Goal: Task Accomplishment & Management: Manage account settings

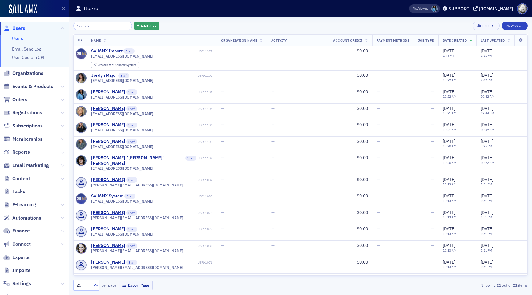
click at [432, 11] on span at bounding box center [435, 9] width 6 height 6
click at [18, 97] on span "Orders" at bounding box center [19, 99] width 15 height 7
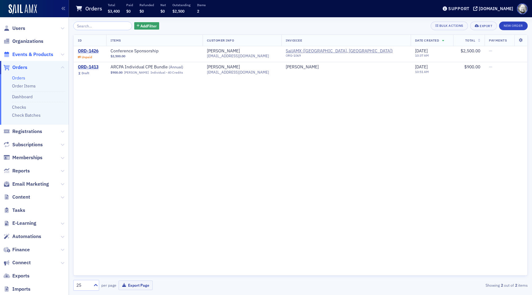
click at [29, 52] on span "Events & Products" at bounding box center [32, 54] width 41 height 7
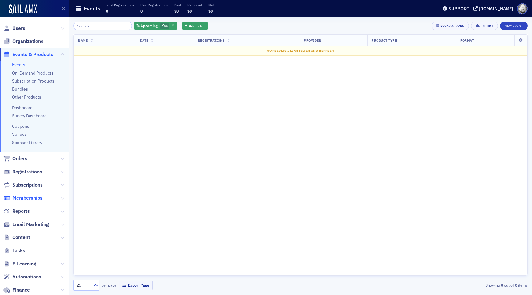
click at [30, 200] on span "Memberships" at bounding box center [27, 198] width 30 height 7
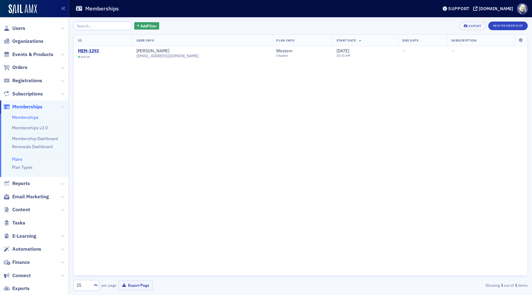
click at [18, 158] on link "Plans" at bounding box center [17, 159] width 10 height 6
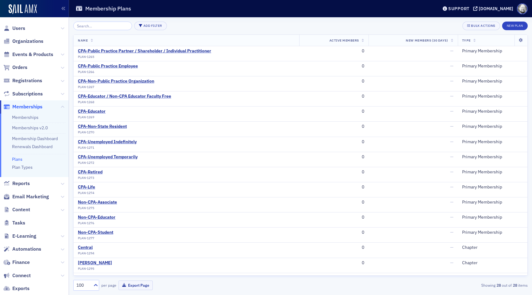
click at [93, 25] on input "search" at bounding box center [102, 26] width 59 height 9
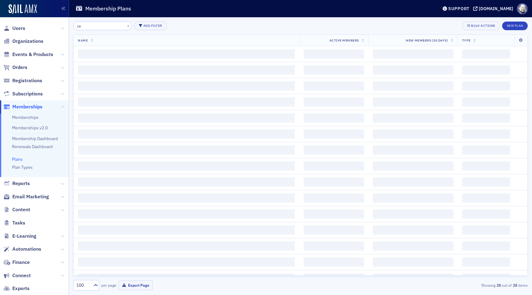
type input "c"
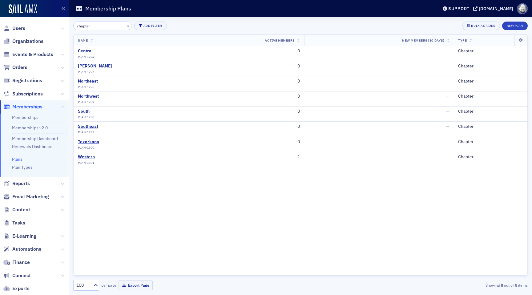
type input "chapter"
click at [85, 50] on div "Central" at bounding box center [86, 51] width 16 height 6
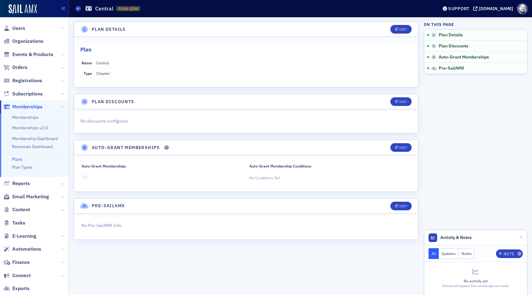
click at [238, 71] on dd "Chapter" at bounding box center [253, 73] width 314 height 10
click at [19, 168] on link "Plan Types" at bounding box center [22, 167] width 21 height 6
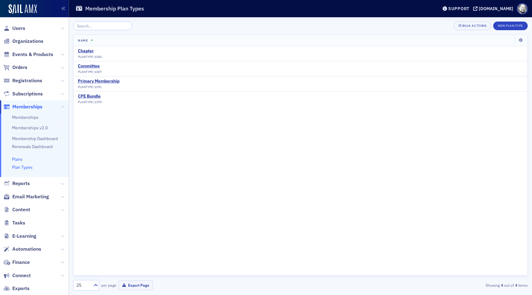
click at [18, 159] on link "Plans" at bounding box center [17, 159] width 10 height 6
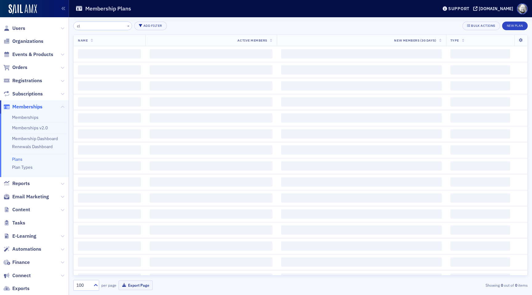
type input "c"
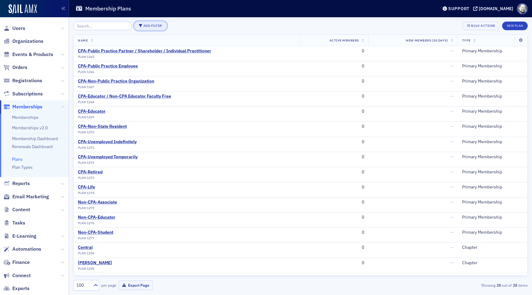
click at [143, 28] on button "Add Filter" at bounding box center [150, 26] width 33 height 9
click at [173, 26] on div "Plan Type" at bounding box center [172, 26] width 17 height 6
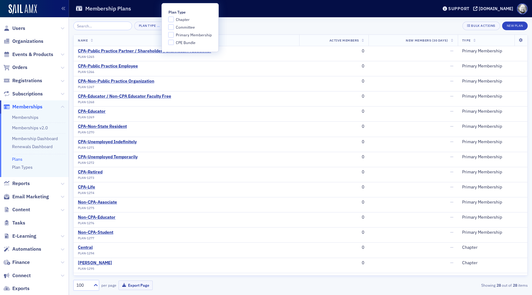
click at [179, 20] on span "Chapter" at bounding box center [183, 19] width 14 height 5
click at [174, 20] on input "Chapter" at bounding box center [171, 20] width 6 height 6
checkbox input "true"
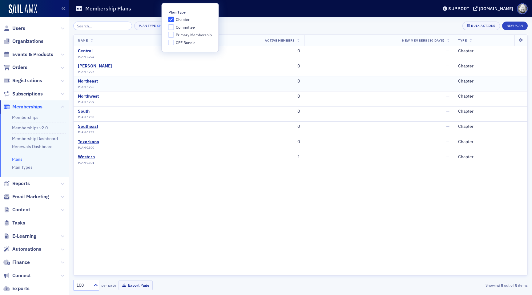
click at [188, 86] on td "0" at bounding box center [246, 83] width 116 height 15
click at [87, 53] on div "Central" at bounding box center [86, 51] width 16 height 6
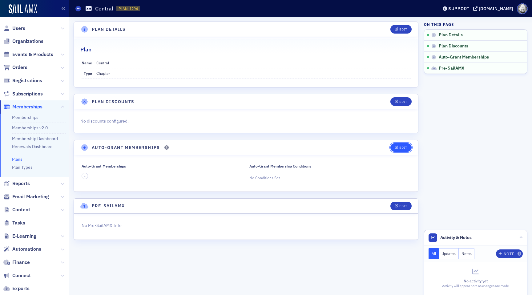
click at [395, 148] on icon "button" at bounding box center [397, 147] width 4 height 3
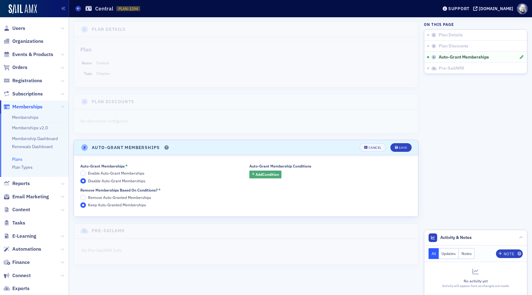
click at [281, 176] on button "Add Condition" at bounding box center [265, 175] width 32 height 8
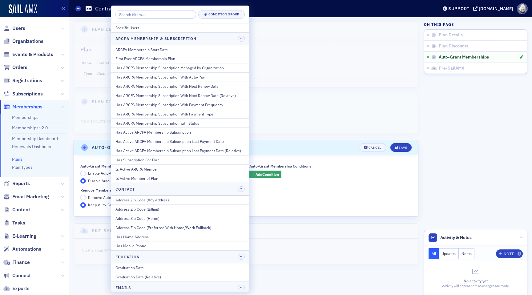
click at [302, 191] on div "Auto-Grant Memberships * Enable Auto-Grant Memberships Disable Auto-Grant Membe…" at bounding box center [245, 186] width 331 height 44
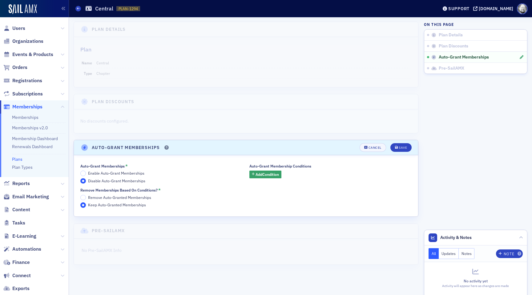
click at [120, 171] on span "Enable Auto-Grant Memberships" at bounding box center [116, 174] width 56 height 6
click at [86, 171] on input "Enable Auto-Grant Memberships" at bounding box center [83, 174] width 6 height 6
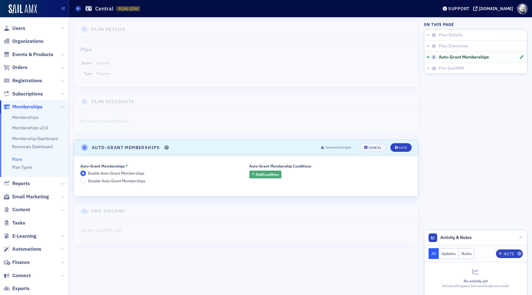
click at [262, 174] on span "Add Condition" at bounding box center [267, 175] width 23 height 6
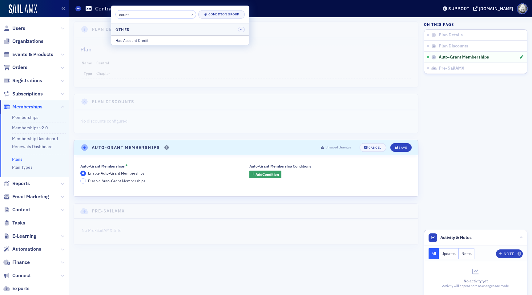
type input "count"
click at [228, 106] on header "Plan Discounts" at bounding box center [246, 101] width 344 height 15
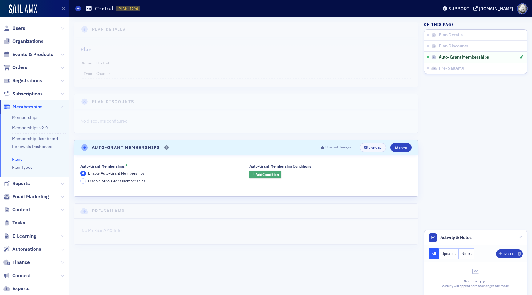
click at [269, 172] on span "Add Condition" at bounding box center [267, 175] width 23 height 6
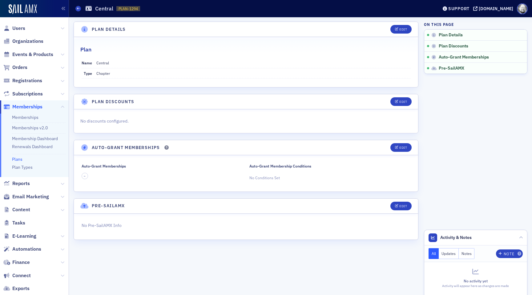
click at [393, 152] on header "Auto-Grant Memberships Edit" at bounding box center [246, 147] width 344 height 15
click at [396, 151] on button "Edit" at bounding box center [401, 147] width 21 height 9
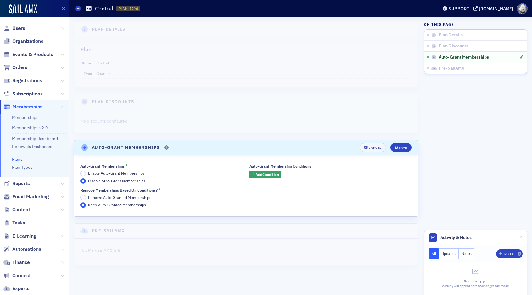
click at [139, 172] on span "Enable Auto-Grant Memberships" at bounding box center [116, 173] width 56 height 5
click at [86, 172] on input "Enable Auto-Grant Memberships" at bounding box center [83, 174] width 6 height 6
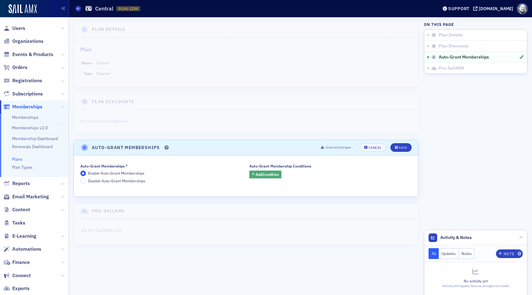
click at [264, 172] on span "Add Condition" at bounding box center [267, 175] width 23 height 6
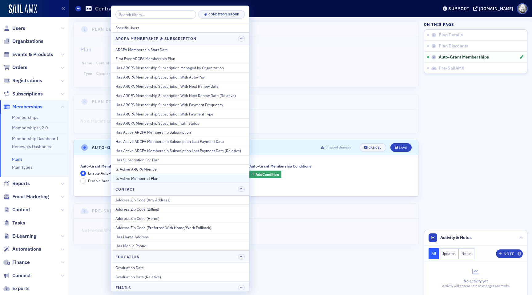
click at [170, 174] on button "Is Active Member of Plan" at bounding box center [180, 178] width 138 height 9
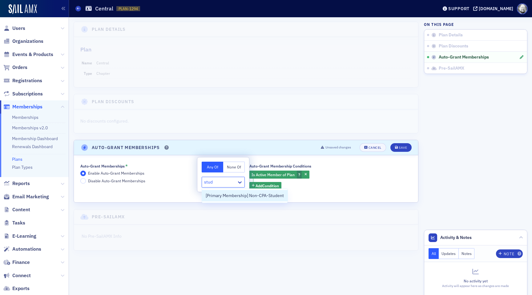
type input "stu"
click at [231, 197] on span "[Primary Membership] Non-CPA-Student" at bounding box center [245, 196] width 78 height 6
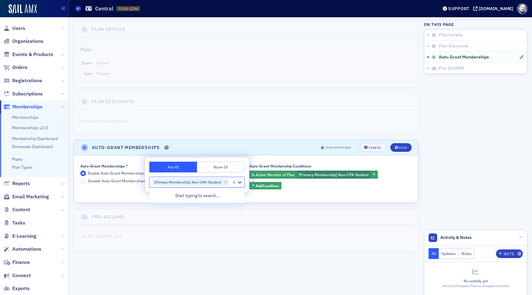
click at [315, 191] on div "Auto-Grant Memberships * Enable Auto-Grant Memberships Disable Auto-Grant Membe…" at bounding box center [245, 179] width 331 height 30
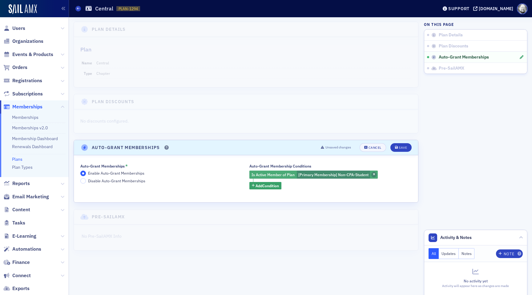
click at [373, 176] on span "button" at bounding box center [374, 175] width 6 height 6
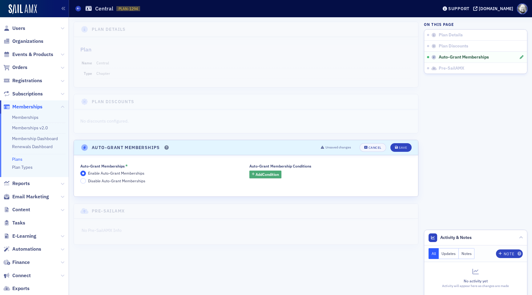
click at [272, 171] on button "Add Condition" at bounding box center [265, 175] width 32 height 8
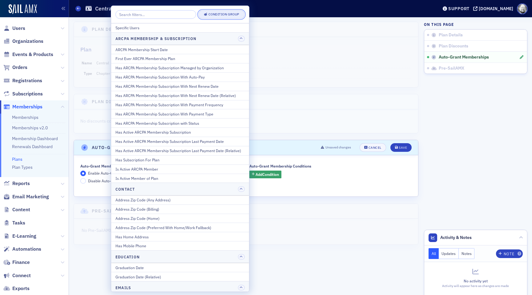
click at [227, 15] on div "Condition Group" at bounding box center [224, 14] width 31 height 3
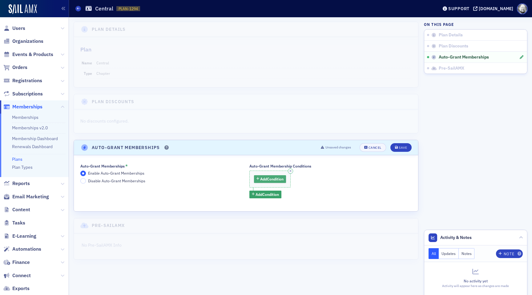
click at [262, 179] on span "Add Condition" at bounding box center [271, 179] width 23 height 6
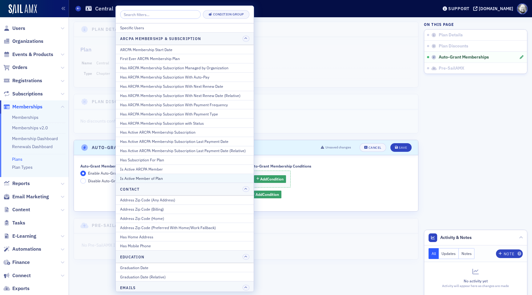
click at [190, 176] on div "Is Active Member of Plan" at bounding box center [184, 179] width 129 height 6
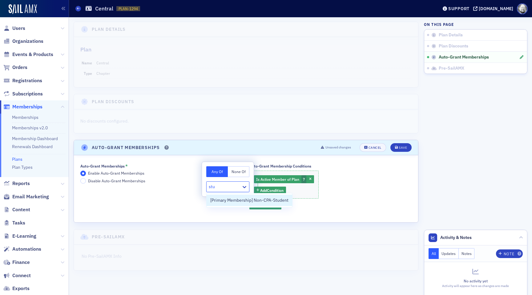
type input "stud"
click at [223, 201] on span "[Primary Membership] Non-CPA-Student" at bounding box center [249, 200] width 78 height 6
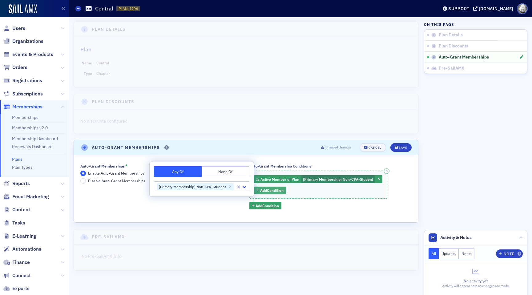
click at [276, 190] on span "Add Condition" at bounding box center [271, 191] width 23 height 6
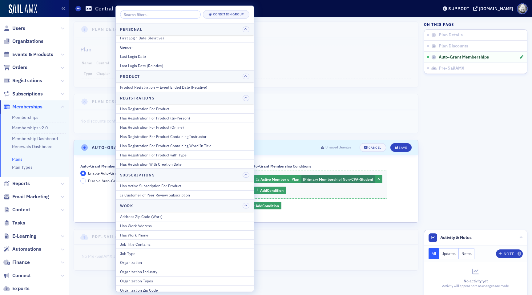
scroll to position [706, 0]
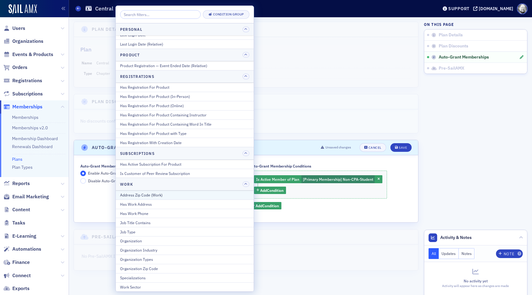
click at [179, 193] on div "Address Zip Code (Work)" at bounding box center [184, 195] width 129 height 6
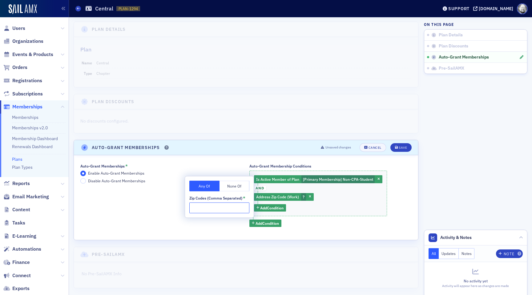
click at [215, 206] on input "Zip Codes (Comma Separated) *" at bounding box center [219, 208] width 60 height 11
paste input "72044,72067,72130,72131,72179,72523,72530,72543,72581,72027,72030,72063,72107,7…"
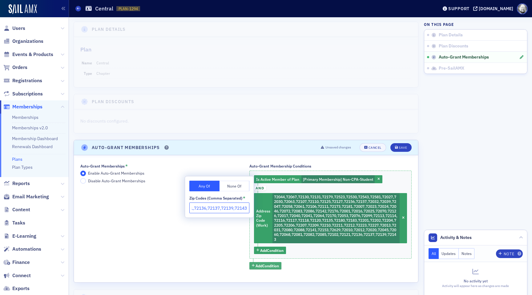
type input "72044,72067,72130,72131,72179,72523,72530,72543,72581,72027,72030,72063,72107,7…"
click at [261, 266] on span "Add Condition" at bounding box center [267, 266] width 23 height 6
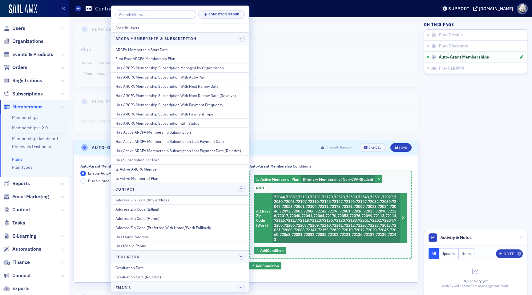
click at [300, 149] on header "Auto-Grant Memberships Unsaved changes Cancel Save" at bounding box center [246, 147] width 344 height 15
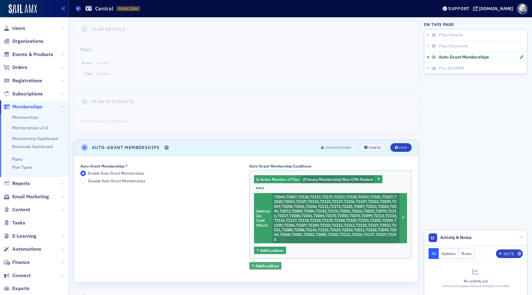
click at [266, 266] on span "Add Condition" at bounding box center [267, 266] width 23 height 6
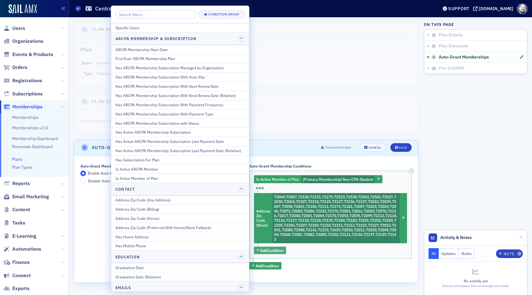
click at [271, 249] on span "Add Condition" at bounding box center [271, 251] width 23 height 6
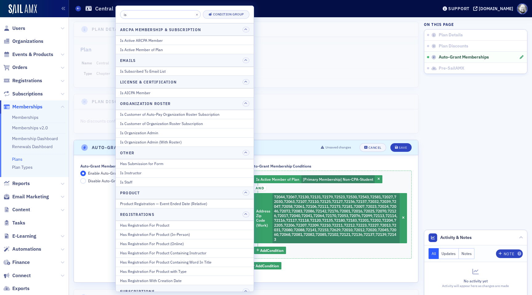
type input "is"
click at [310, 164] on div "Auto-Grant Membership Conditions" at bounding box center [280, 166] width 62 height 5
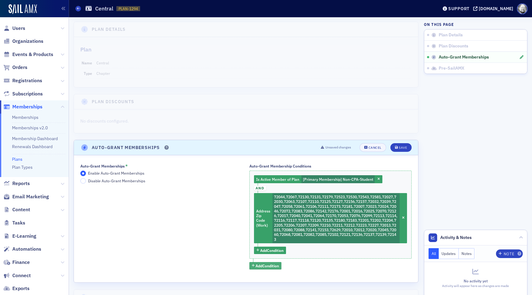
click at [269, 266] on span "Add Condition" at bounding box center [267, 266] width 23 height 6
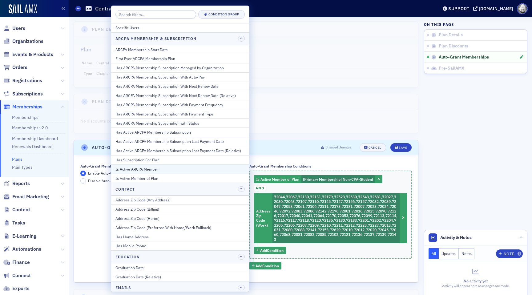
click at [168, 171] on div "Is Active ARCPA Member" at bounding box center [180, 169] width 129 height 6
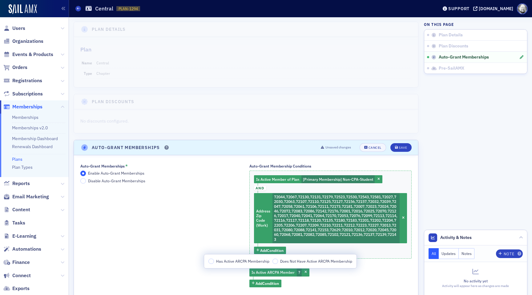
click at [224, 261] on span "Has Active ARCPA Membership" at bounding box center [242, 261] width 53 height 5
click at [214, 261] on input "Has Active ARCPA Membership" at bounding box center [212, 262] width 6 height 6
click at [358, 273] on icon "button" at bounding box center [357, 272] width 2 height 3
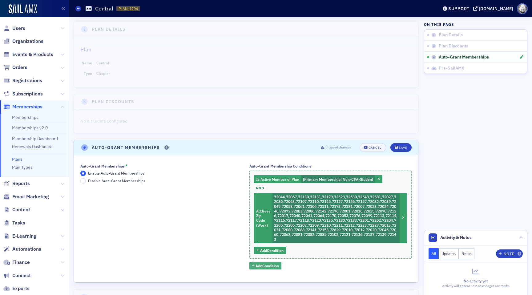
click at [273, 265] on span "Add Condition" at bounding box center [267, 266] width 23 height 6
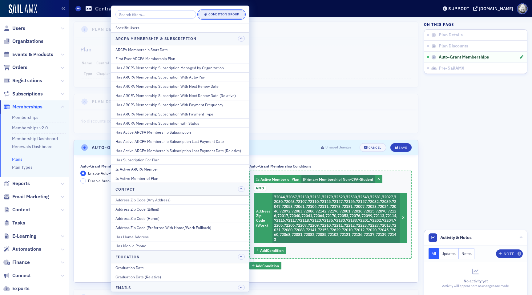
click at [227, 15] on div "Condition Group" at bounding box center [224, 14] width 31 height 3
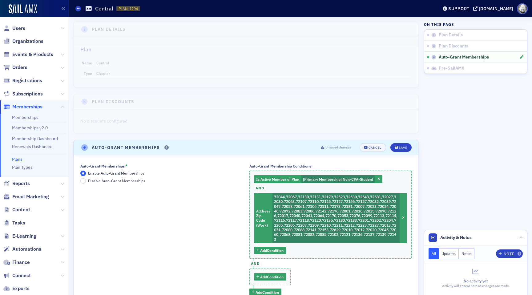
click at [254, 263] on span "and" at bounding box center [255, 263] width 12 height 5
click at [279, 276] on span "Add Condition" at bounding box center [271, 277] width 23 height 6
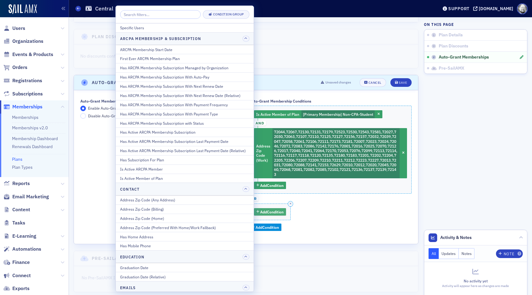
scroll to position [73, 0]
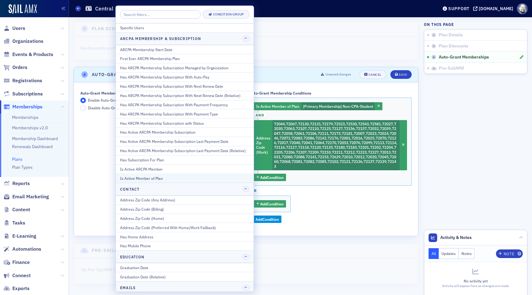
click at [196, 175] on button "Is Active Member of Plan" at bounding box center [185, 178] width 138 height 9
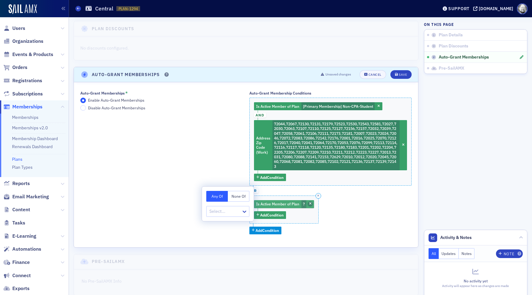
click at [310, 205] on icon "button" at bounding box center [310, 203] width 2 height 3
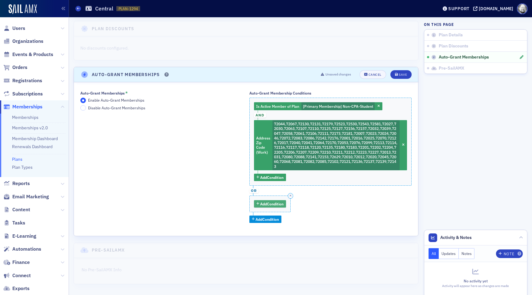
click at [270, 204] on span "Add Condition" at bounding box center [271, 204] width 23 height 6
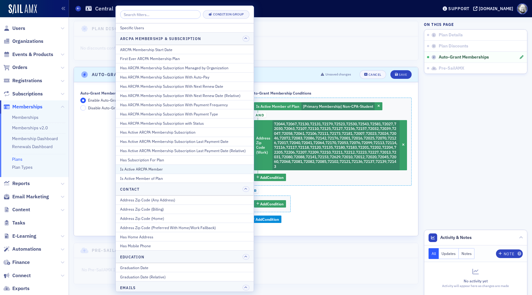
click at [205, 173] on button "Is Active ARCPA Member" at bounding box center [185, 168] width 138 height 9
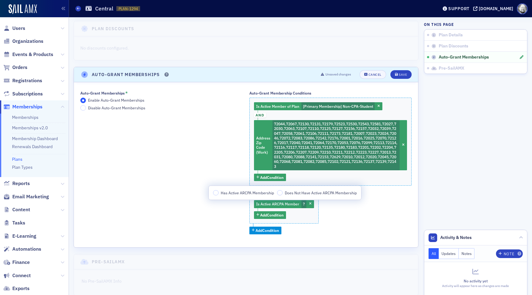
click at [227, 193] on span "Has Active ARCPA Membership" at bounding box center [247, 192] width 53 height 5
click at [219, 193] on input "Has Active ARCPA Membership" at bounding box center [216, 193] width 6 height 6
click at [268, 217] on span "Add Condition" at bounding box center [271, 215] width 23 height 6
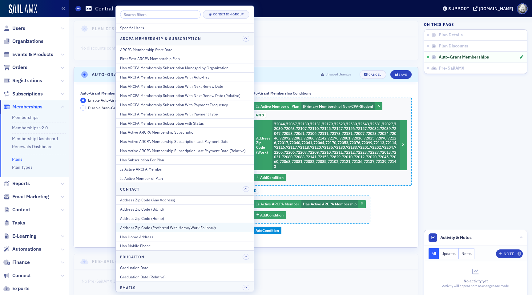
click at [203, 227] on div "Address Zip Code (Preferred With Home/Work Fallback)" at bounding box center [184, 228] width 129 height 6
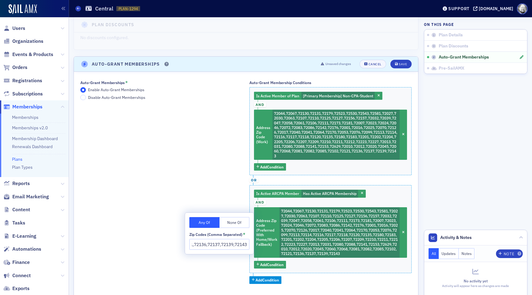
scroll to position [86, 0]
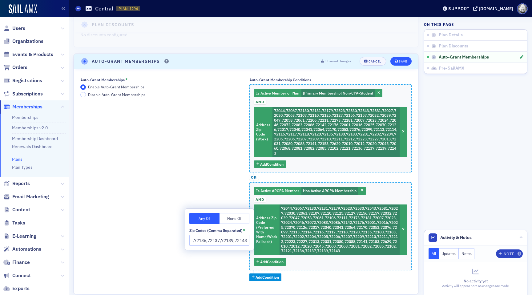
type input "72044,72067,72130,72131,72179,72523,72530,72543,72581,72027,72030,72063,72107,7…"
click at [405, 63] on div "Save" at bounding box center [403, 61] width 8 height 3
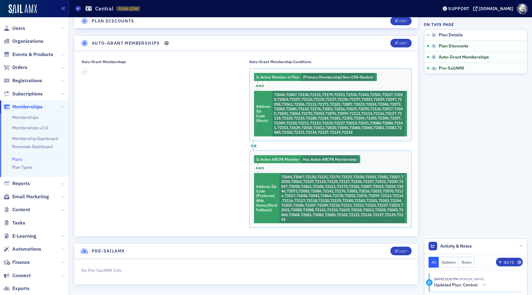
scroll to position [105, 0]
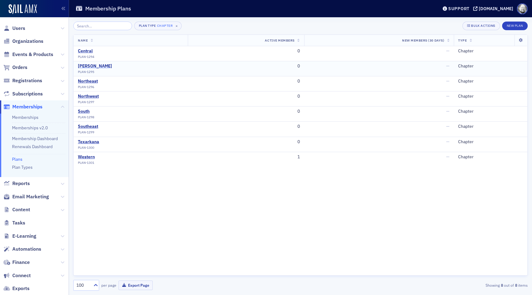
click at [88, 66] on div "[PERSON_NAME]" at bounding box center [95, 66] width 34 height 6
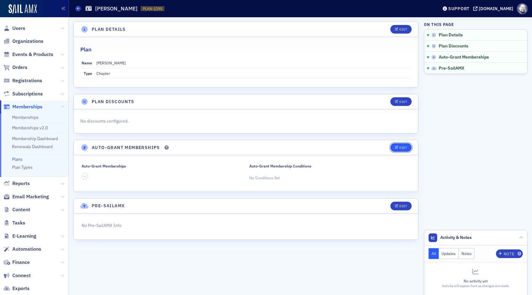
click at [395, 146] on button "Edit" at bounding box center [401, 147] width 21 height 9
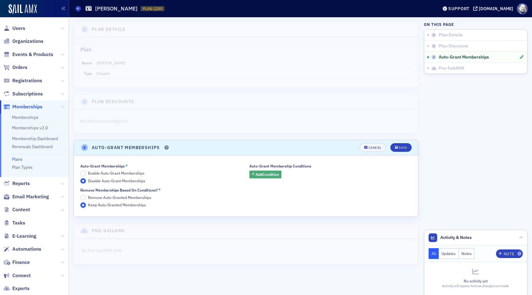
click at [271, 174] on span "Add Condition" at bounding box center [267, 175] width 23 height 6
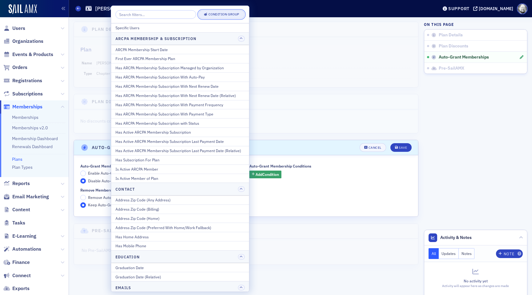
click at [225, 17] on span "Condition Group" at bounding box center [221, 14] width 35 height 5
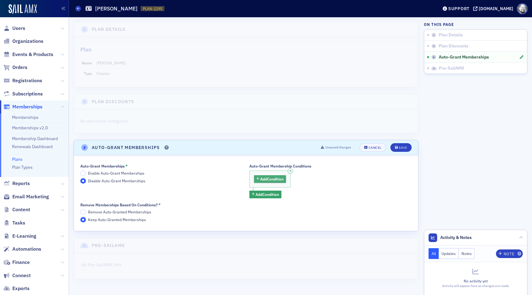
click at [272, 180] on span "Add Condition" at bounding box center [271, 179] width 23 height 6
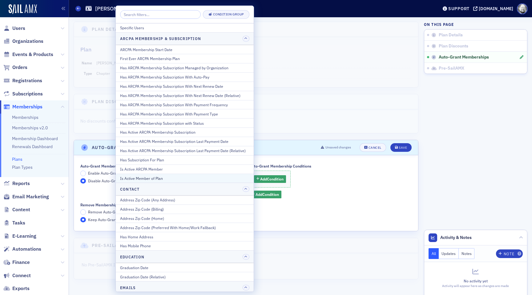
click at [199, 177] on div "Is Active Member of Plan" at bounding box center [184, 179] width 129 height 6
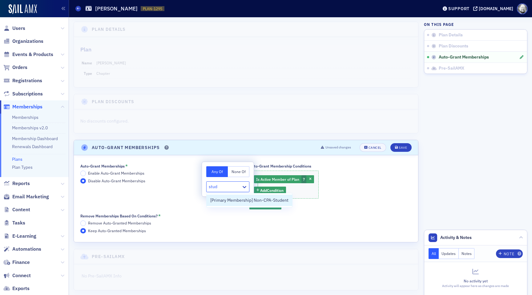
type input "stude"
click at [228, 200] on span "[Primary Membership] Non-CPA-Student" at bounding box center [249, 200] width 78 height 6
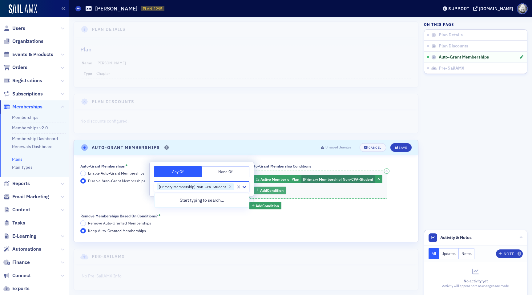
click at [274, 190] on span "Add Condition" at bounding box center [271, 191] width 23 height 6
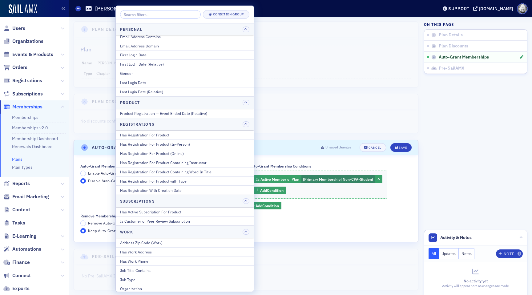
scroll to position [706, 0]
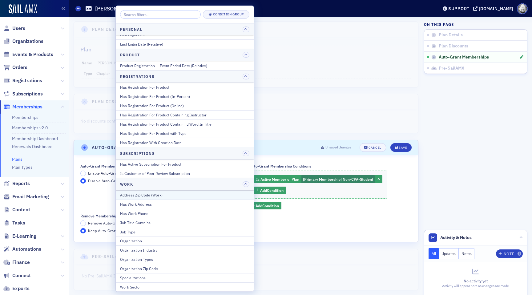
click at [184, 194] on div "Address Zip Code (Work)" at bounding box center [184, 195] width 129 height 6
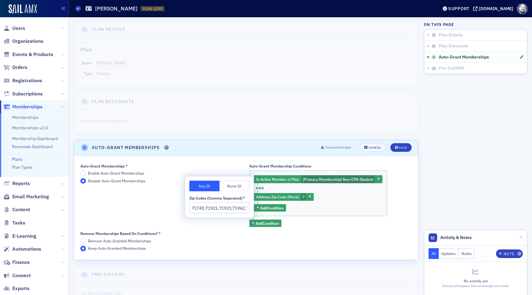
scroll to position [0, 399]
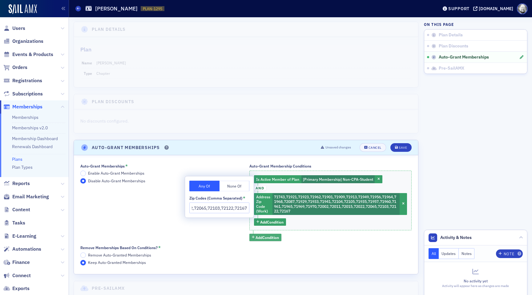
type input "71743,71921,71923,71962,71901,71909,71913,71949,71956,71964,71968,72087,71929,7…"
click at [262, 238] on span "Add Condition" at bounding box center [267, 238] width 23 height 6
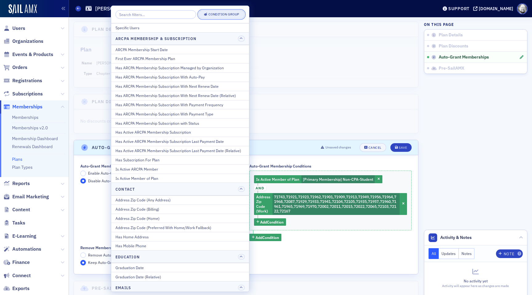
click at [227, 16] on div "Condition Group" at bounding box center [224, 14] width 31 height 3
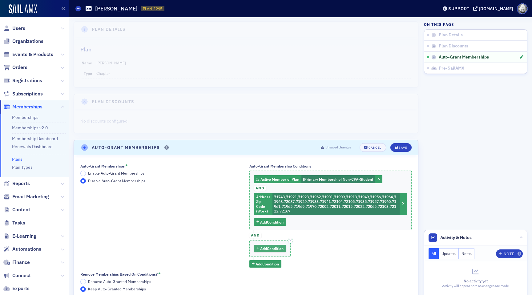
click at [269, 248] on span "Add Condition" at bounding box center [271, 249] width 23 height 6
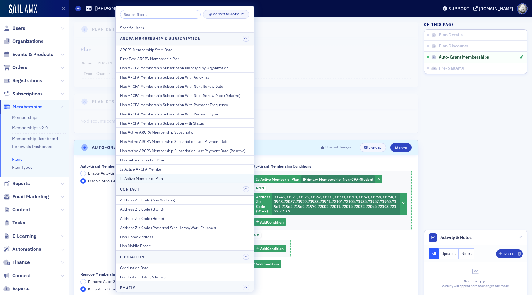
click at [195, 181] on div "Is Active Member of Plan" at bounding box center [184, 179] width 129 height 6
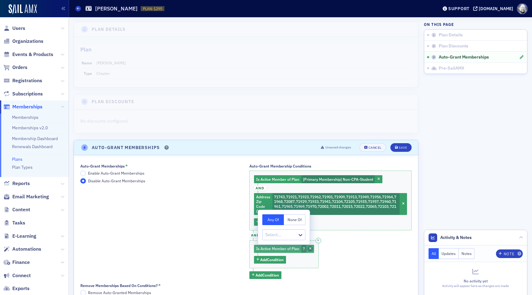
click at [308, 248] on span "button" at bounding box center [311, 249] width 6 height 6
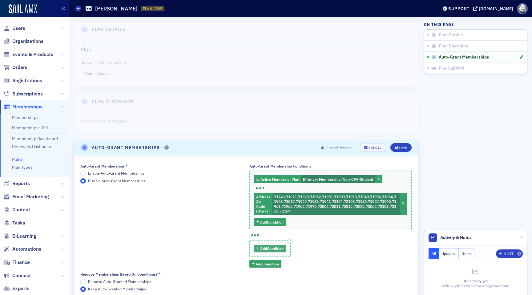
click at [270, 249] on span "Add Condition" at bounding box center [271, 249] width 23 height 6
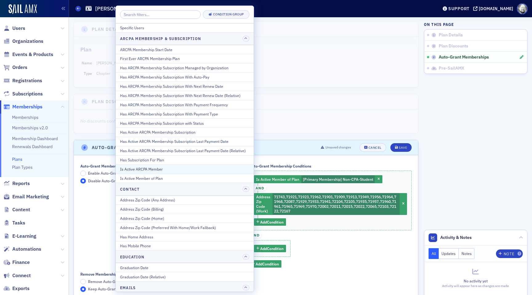
click at [166, 169] on div "Is Active ARCPA Member" at bounding box center [184, 169] width 129 height 6
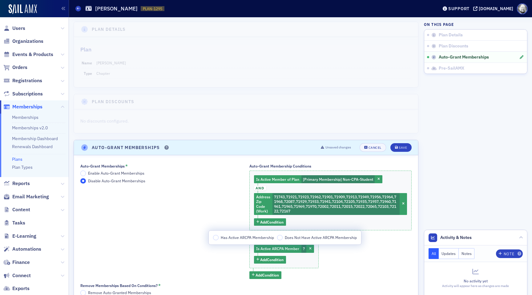
click at [256, 237] on span "Has Active ARCPA Membership" at bounding box center [247, 237] width 53 height 5
click at [219, 237] on input "Has Active ARCPA Membership" at bounding box center [216, 238] width 6 height 6
click at [272, 258] on span "Add Condition" at bounding box center [271, 260] width 23 height 6
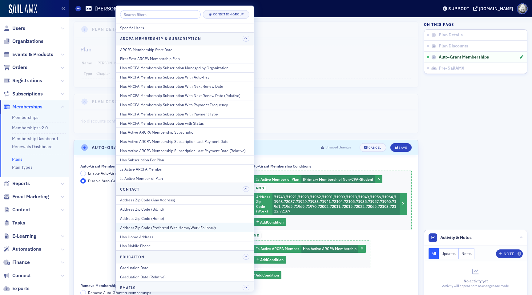
click at [203, 228] on div "Address Zip Code (Preferred With Home/Work Fallback)" at bounding box center [184, 228] width 129 height 6
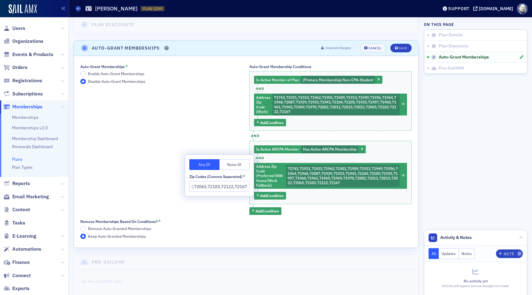
scroll to position [100, 0]
type input "71743,71921,71923,71962,71901,71909,71913,71949,71956,71964,71968,72087,71929,7…"
click at [396, 46] on icon "submit" at bounding box center [396, 47] width 3 height 3
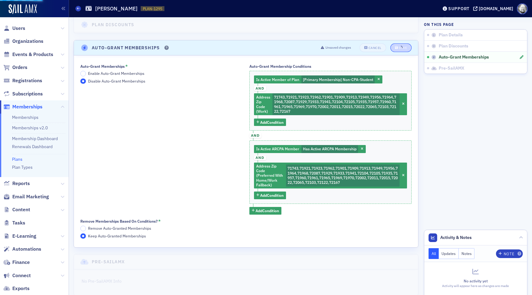
scroll to position [57, 0]
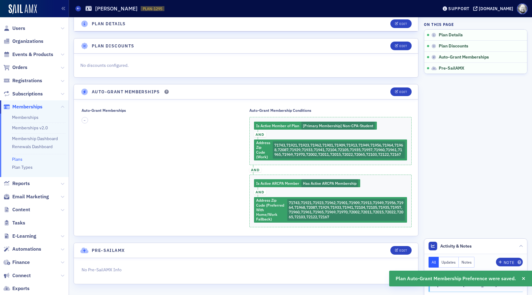
click at [16, 156] on link "Plans" at bounding box center [17, 159] width 10 height 6
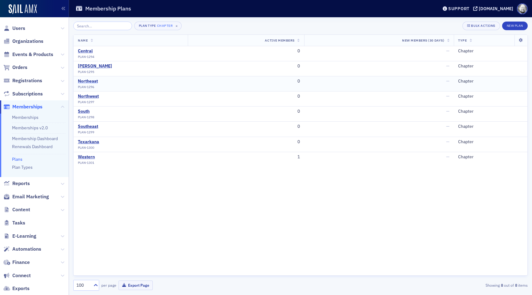
click at [92, 81] on div "Northeast" at bounding box center [88, 82] width 20 height 6
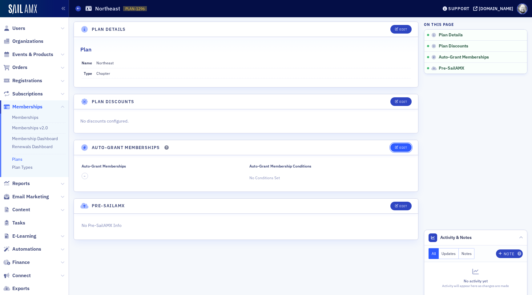
click at [402, 146] on div "Edit" at bounding box center [404, 147] width 8 height 3
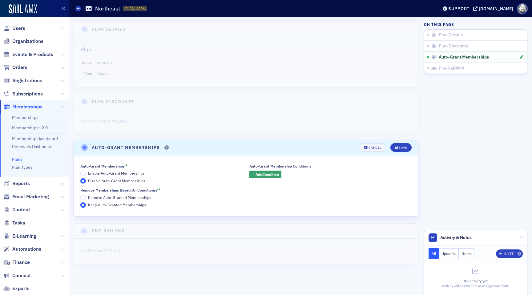
click at [126, 170] on div "Auto-Grant Memberships * Enable Auto-Grant Memberships Disable Auto-Grant Membe…" at bounding box center [112, 174] width 65 height 20
click at [126, 172] on span "Enable Auto-Grant Memberships" at bounding box center [116, 173] width 56 height 5
click at [86, 172] on input "Enable Auto-Grant Memberships" at bounding box center [83, 174] width 6 height 6
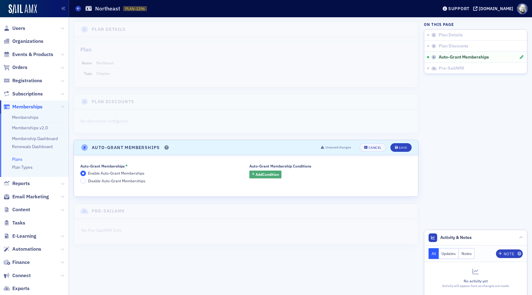
click at [262, 172] on span "Add Condition" at bounding box center [267, 175] width 23 height 6
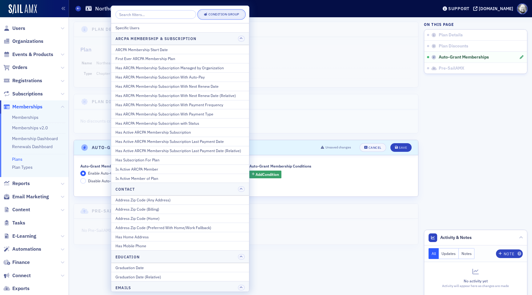
click at [224, 16] on div "Condition Group" at bounding box center [224, 14] width 31 height 3
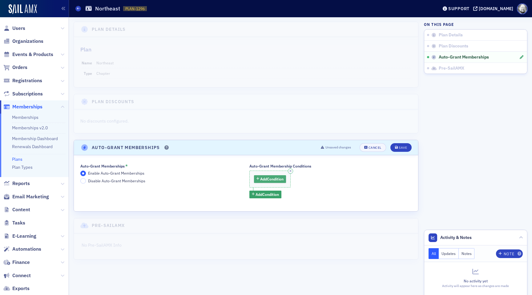
click at [273, 180] on span "Add Condition" at bounding box center [271, 179] width 23 height 6
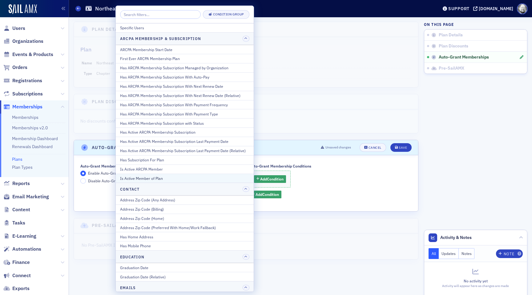
click at [200, 178] on div "Is Active Member of Plan" at bounding box center [184, 179] width 129 height 6
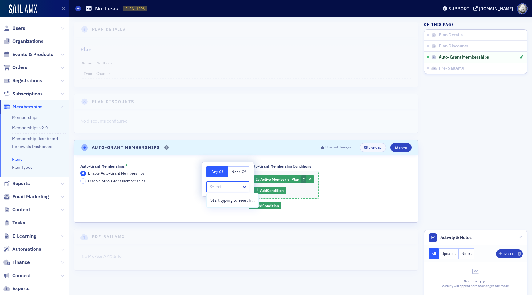
click at [225, 187] on div at bounding box center [225, 187] width 32 height 8
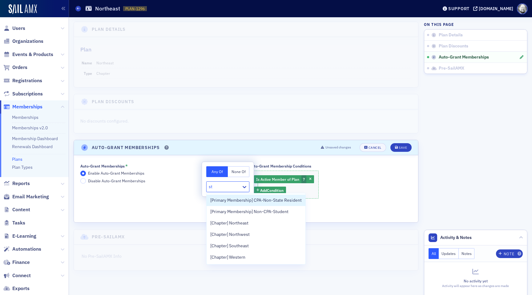
type input "stu"
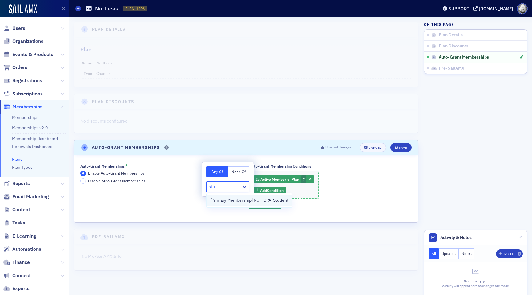
click at [227, 199] on span "[Primary Membership] Non-CPA-Student" at bounding box center [249, 200] width 78 height 6
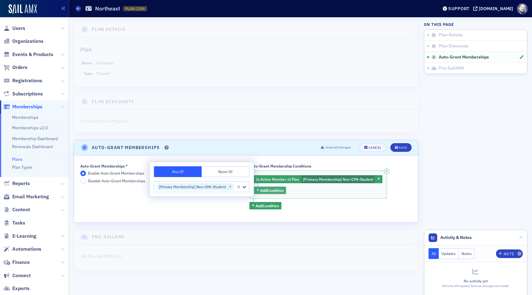
click at [269, 193] on span "Add Condition" at bounding box center [271, 191] width 23 height 6
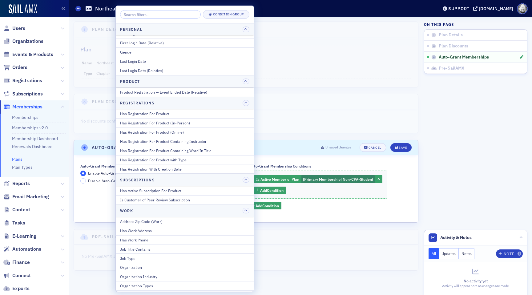
scroll to position [706, 0]
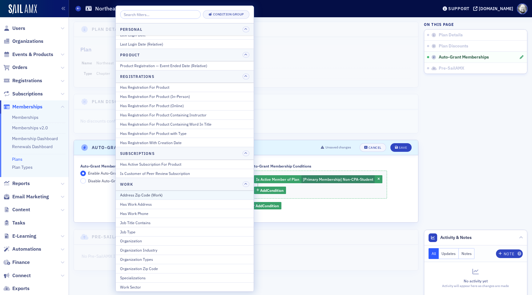
click at [193, 198] on button "Address Zip Code (Work)" at bounding box center [185, 195] width 138 height 9
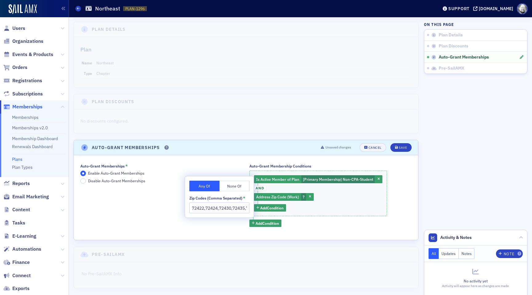
scroll to position [0, 1443]
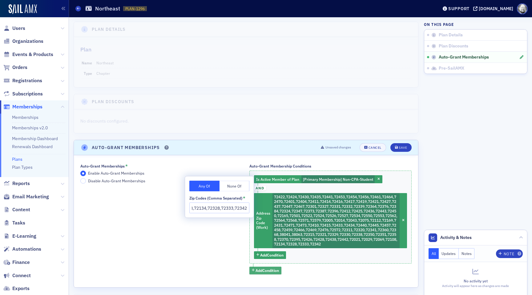
type input "72422,72424,72430,72435,72441,72453,72454,72456,72461,72464,72470,72401,72404,7…"
click at [258, 268] on span "Add Condition" at bounding box center [267, 271] width 23 height 6
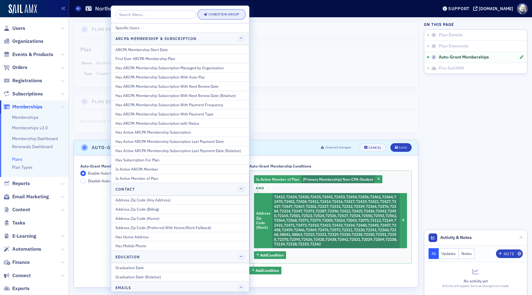
click at [226, 17] on button "Condition Group" at bounding box center [221, 14] width 47 height 9
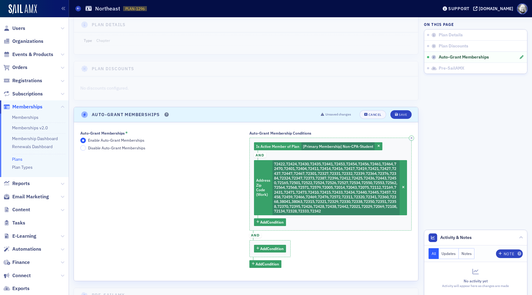
scroll to position [78, 0]
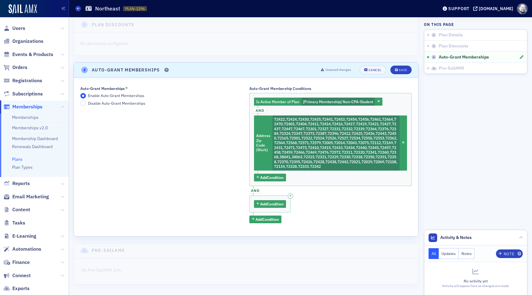
click at [280, 198] on div "Add Condition" at bounding box center [270, 204] width 42 height 17
click at [277, 204] on span "Add Condition" at bounding box center [271, 204] width 23 height 6
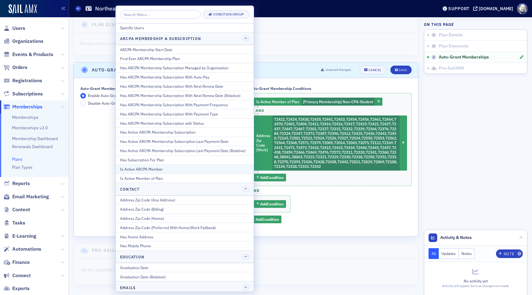
click at [185, 168] on div "Is Active ARCPA Member" at bounding box center [184, 169] width 129 height 6
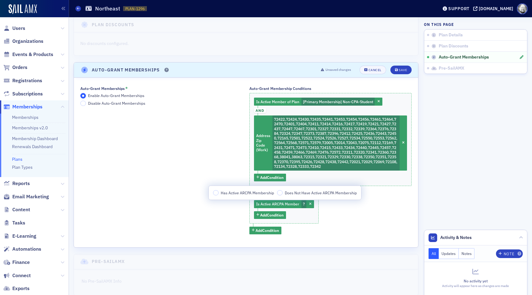
click at [223, 190] on span "Has Active ARCPA Membership" at bounding box center [247, 193] width 53 height 6
click at [219, 190] on input "Has Active ARCPA Membership" at bounding box center [216, 193] width 6 height 6
click at [275, 217] on span "Add Condition" at bounding box center [271, 215] width 23 height 6
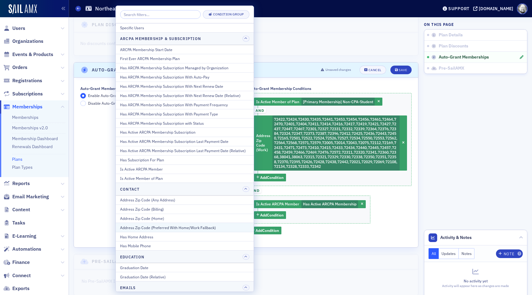
click at [219, 226] on div "Address Zip Code (Preferred With Home/Work Fallback)" at bounding box center [184, 228] width 129 height 6
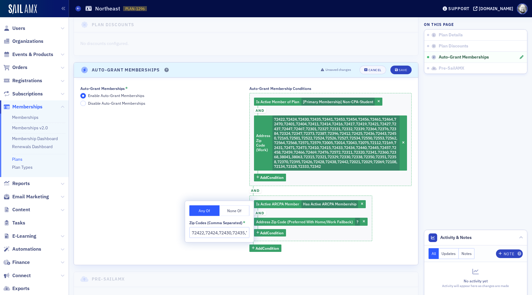
scroll to position [0, 1443]
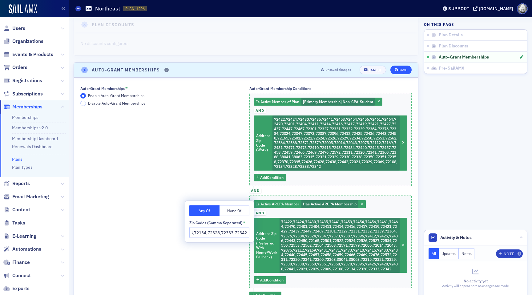
type input "72422,72424,72430,72435,72441,72453,72454,72456,72461,72464,72470,72401,72404,7…"
click at [396, 70] on icon "submit" at bounding box center [396, 69] width 3 height 3
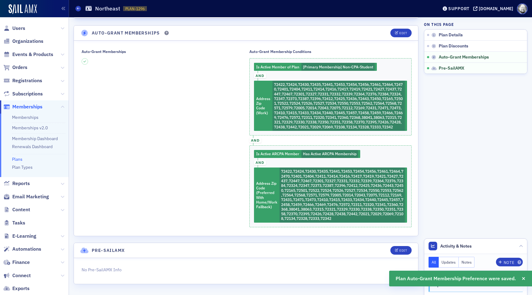
scroll to position [119, 0]
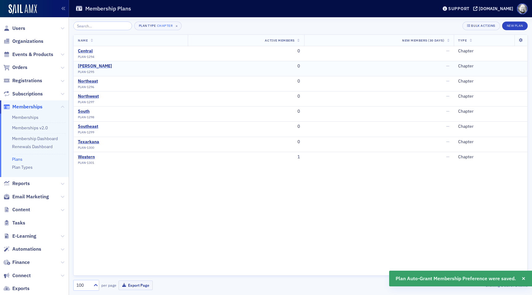
click at [89, 64] on div "[PERSON_NAME]" at bounding box center [95, 66] width 34 height 6
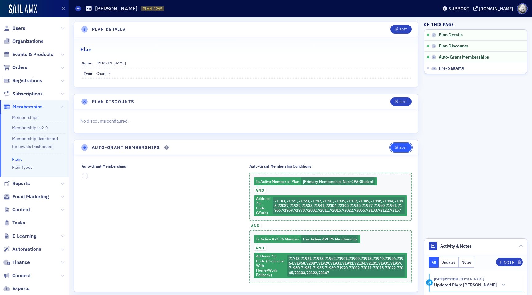
click at [397, 150] on button "Edit" at bounding box center [401, 147] width 21 height 9
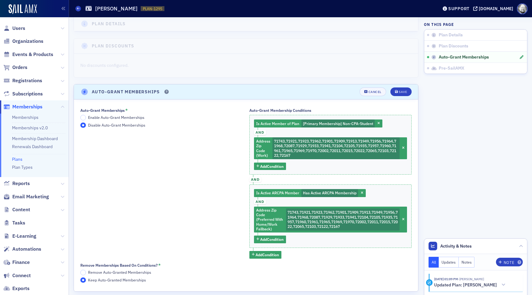
scroll to position [57, 0]
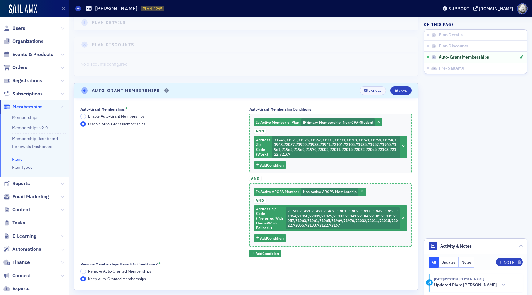
click at [125, 116] on span "Enable Auto-Grant Memberships" at bounding box center [116, 116] width 56 height 5
click at [86, 116] on input "Enable Auto-Grant Memberships" at bounding box center [83, 117] width 6 height 6
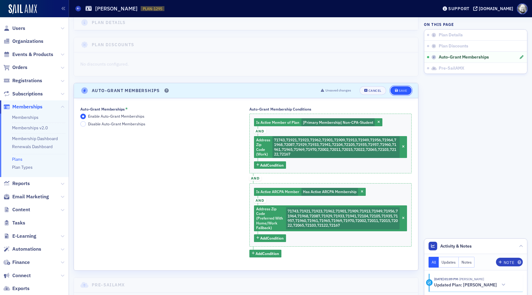
click at [406, 89] on div "Save" at bounding box center [403, 90] width 8 height 3
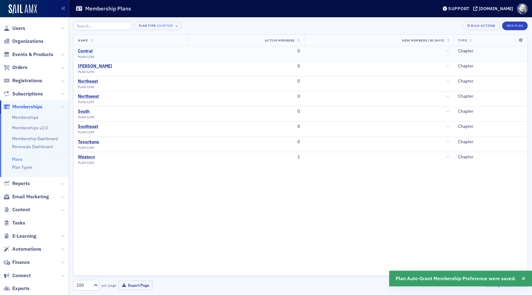
click at [84, 48] on div "Central" at bounding box center [86, 51] width 16 height 6
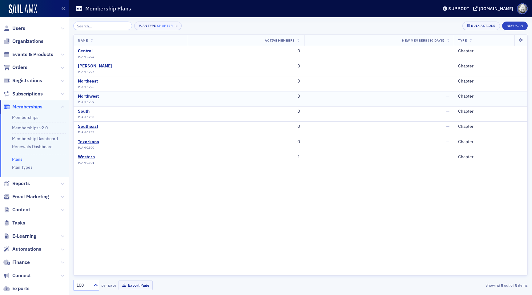
click at [91, 95] on div "Northwest" at bounding box center [88, 97] width 21 height 6
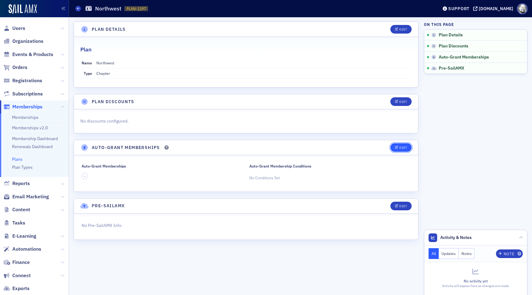
click at [396, 149] on button "Edit" at bounding box center [401, 147] width 21 height 9
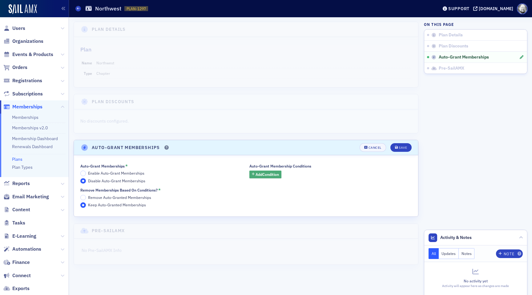
click at [270, 177] on button "Add Condition" at bounding box center [265, 175] width 32 height 8
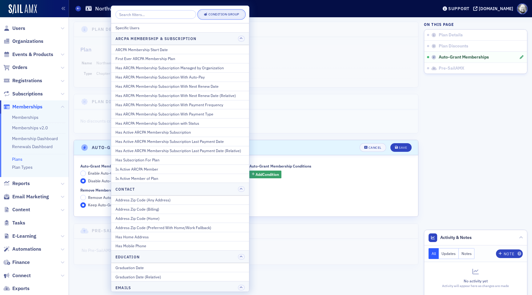
click at [216, 13] on div "Condition Group" at bounding box center [224, 14] width 31 height 3
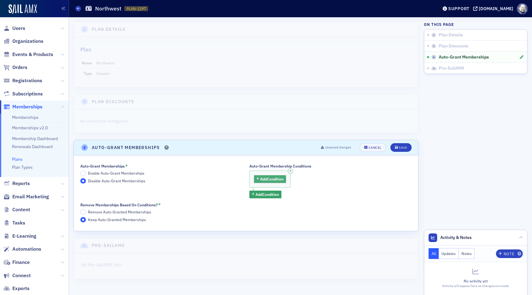
click at [274, 180] on span "Add Condition" at bounding box center [271, 179] width 23 height 6
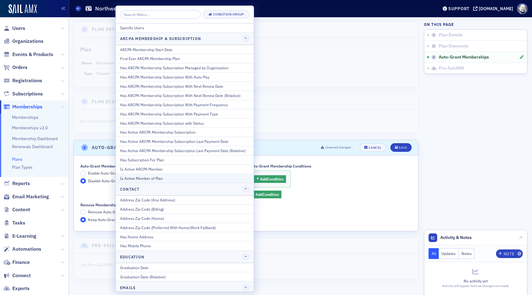
click at [226, 178] on div "Is Active Member of Plan" at bounding box center [184, 179] width 129 height 6
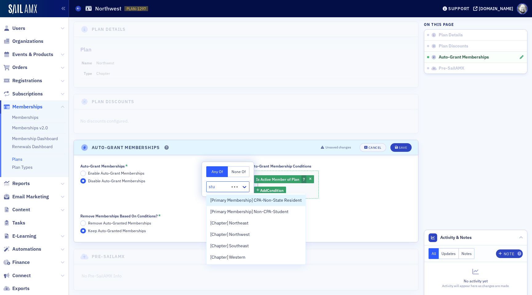
type input "stud"
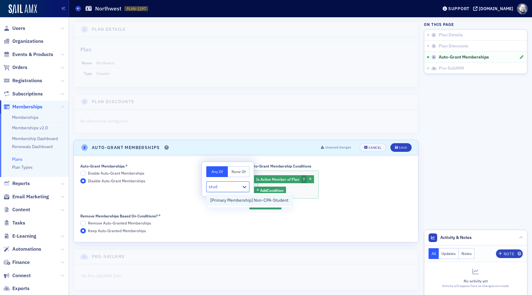
click at [228, 200] on span "[Primary Membership] Non-CPA-Student" at bounding box center [249, 200] width 78 height 6
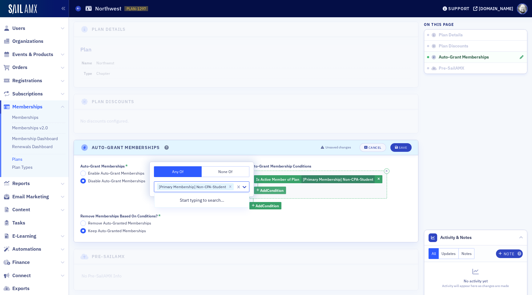
click at [269, 191] on span "Add Condition" at bounding box center [271, 191] width 23 height 6
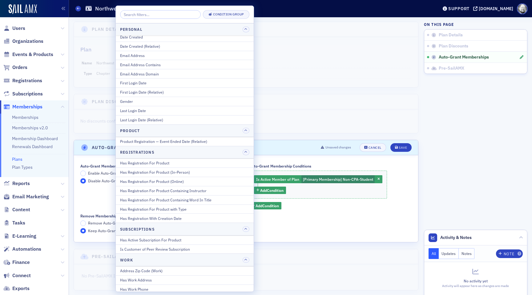
scroll to position [706, 0]
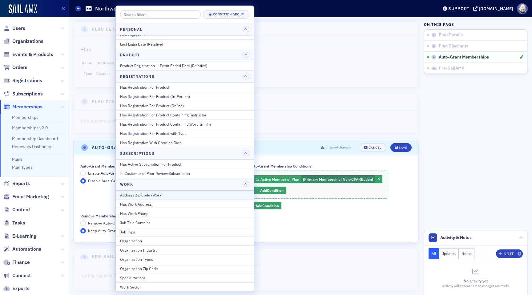
click at [197, 198] on button "Address Zip Code (Work)" at bounding box center [185, 195] width 138 height 9
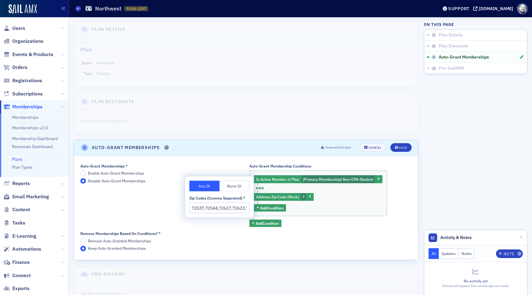
scroll to position [0, 1641]
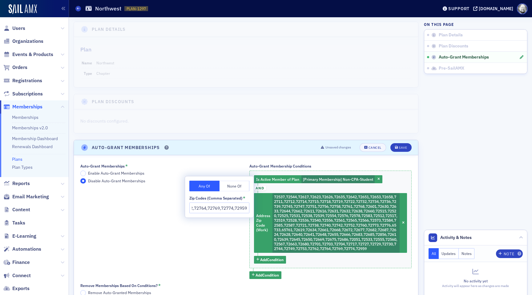
type input "72537,72544,72617,72623,72626,72635,72642,72651,72653,72658,72711,72712,72714,7…"
click at [222, 245] on div "Auto-Grant Memberships * Enable Auto-Grant Memberships Disable Auto-Grant Membe…" at bounding box center [161, 221] width 163 height 115
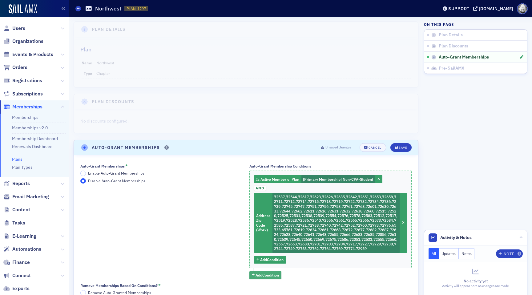
click at [263, 278] on span "Add Condition" at bounding box center [267, 275] width 23 height 6
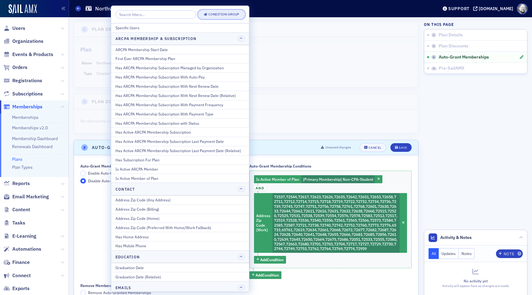
click at [225, 14] on div "Condition Group" at bounding box center [224, 14] width 31 height 3
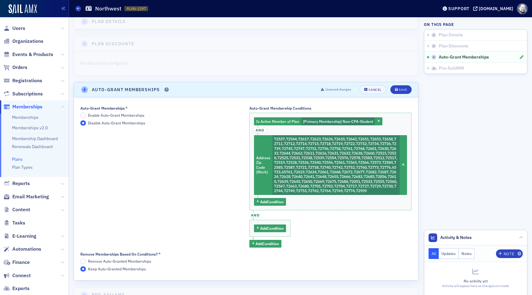
scroll to position [107, 0]
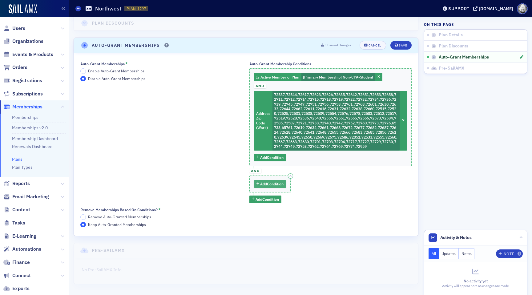
click at [276, 185] on span "Add Condition" at bounding box center [271, 184] width 23 height 6
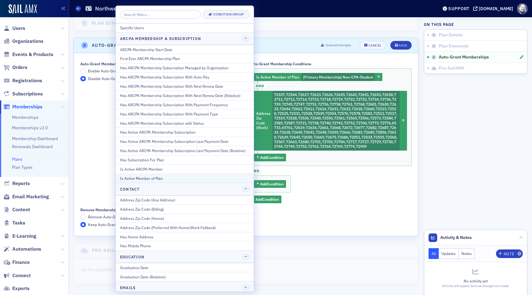
click at [185, 176] on div "Is Active Member of Plan" at bounding box center [184, 179] width 129 height 6
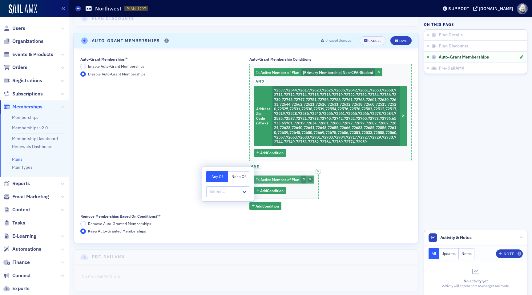
click at [310, 181] on icon "button" at bounding box center [310, 179] width 2 height 3
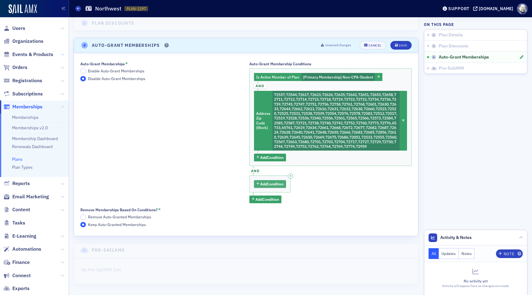
click at [270, 183] on span "Add Condition" at bounding box center [271, 184] width 23 height 6
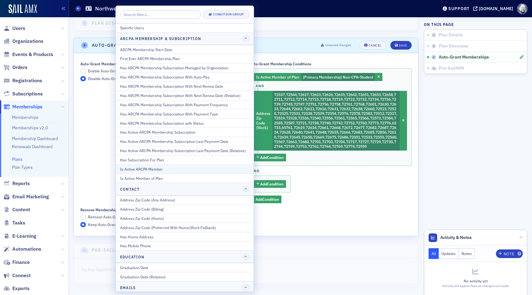
click at [179, 167] on div "Is Active ARCPA Member" at bounding box center [184, 169] width 129 height 6
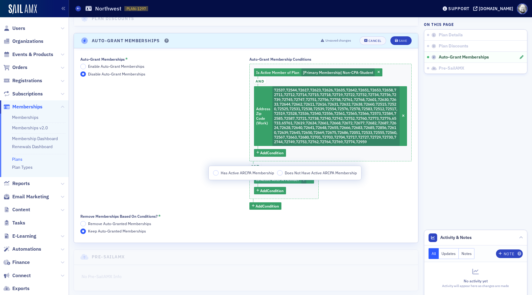
click at [221, 174] on span "Has Active ARCPA Membership" at bounding box center [247, 172] width 53 height 5
click at [219, 174] on input "Has Active ARCPA Membership" at bounding box center [216, 173] width 6 height 6
click at [267, 195] on button "Add Condition" at bounding box center [270, 191] width 32 height 8
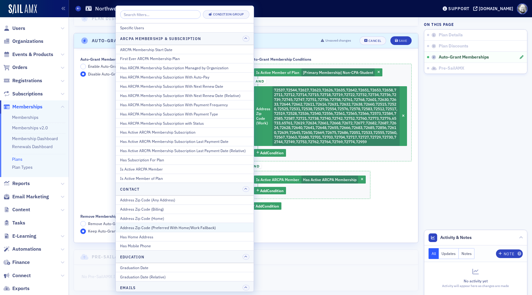
click at [183, 225] on div "Address Zip Code (Preferred With Home/Work Fallback)" at bounding box center [184, 228] width 129 height 6
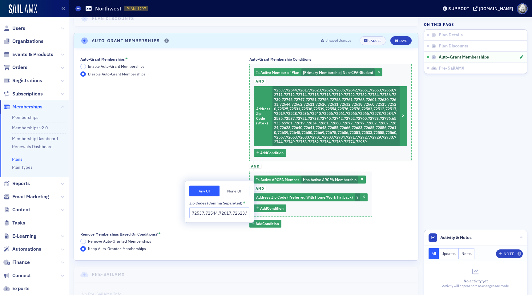
scroll to position [0, 1641]
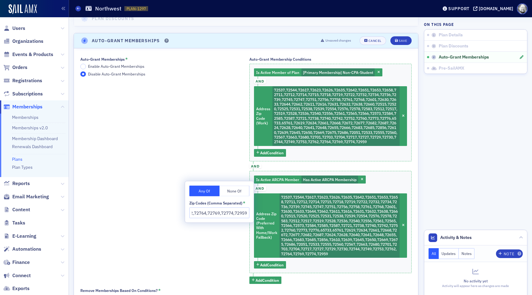
type input "72537,72544,72617,72623,72626,72635,72642,72651,72653,72658,72711,72712,72714,7…"
click at [256, 167] on span "and" at bounding box center [255, 166] width 12 height 10
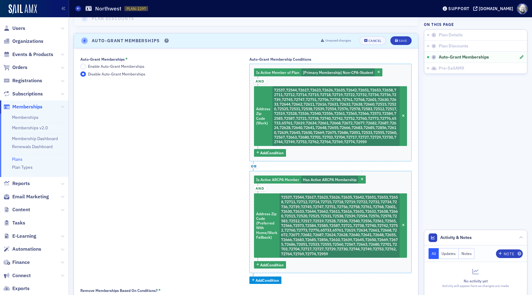
click at [132, 66] on span "Enable Auto-Grant Memberships" at bounding box center [116, 66] width 56 height 5
click at [86, 66] on input "Enable Auto-Grant Memberships" at bounding box center [83, 67] width 6 height 6
click at [401, 44] on button "Save" at bounding box center [401, 40] width 21 height 9
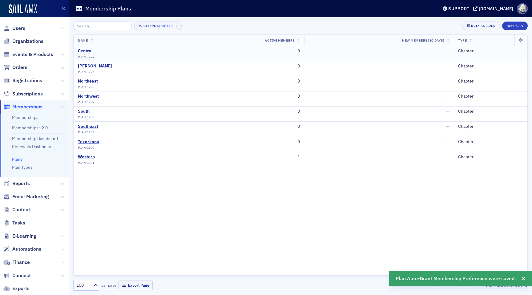
click at [87, 50] on div "Central" at bounding box center [86, 51] width 16 height 6
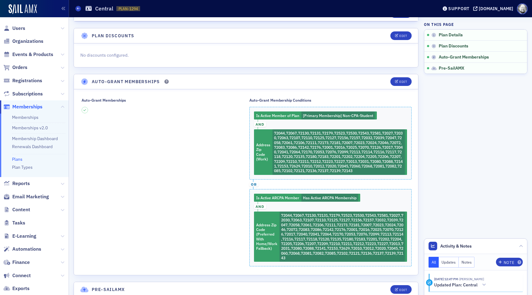
scroll to position [66, 0]
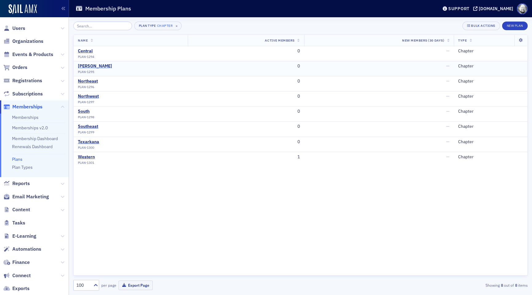
click at [89, 66] on div "[PERSON_NAME]" at bounding box center [95, 66] width 34 height 6
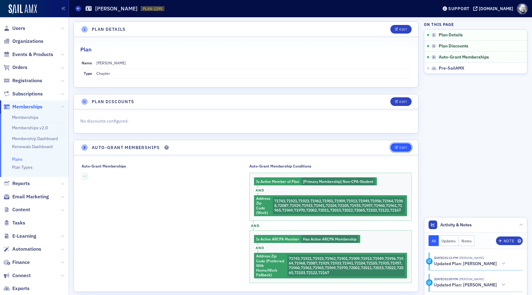
click at [399, 150] on button "Edit" at bounding box center [401, 147] width 21 height 9
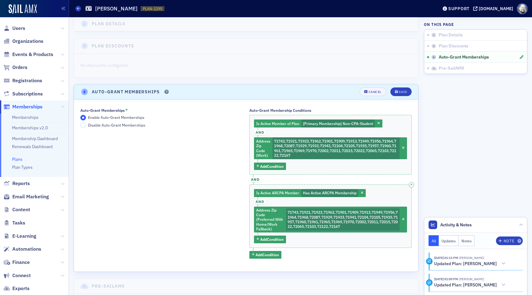
scroll to position [57, 0]
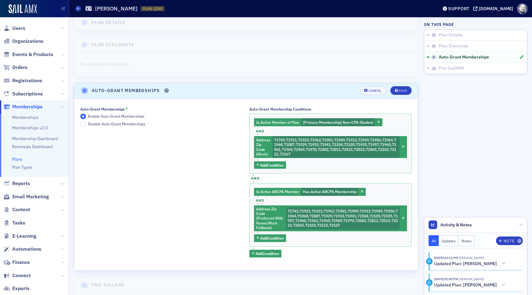
click at [255, 178] on span "and" at bounding box center [255, 178] width 12 height 5
click at [404, 93] on button "Save" at bounding box center [401, 90] width 21 height 9
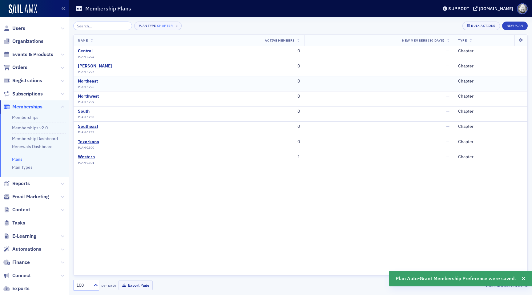
click at [91, 81] on div "Northeast" at bounding box center [88, 82] width 20 height 6
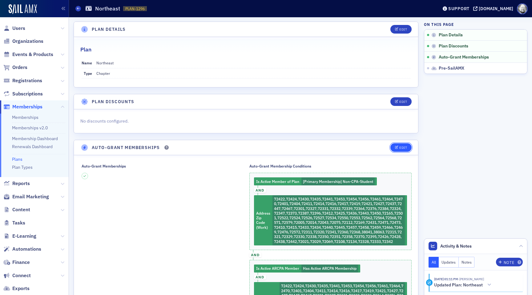
click at [398, 146] on icon "button" at bounding box center [397, 147] width 4 height 3
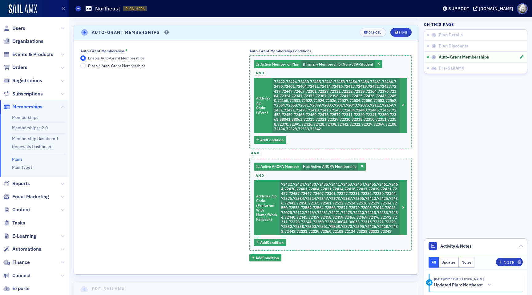
scroll to position [119, 0]
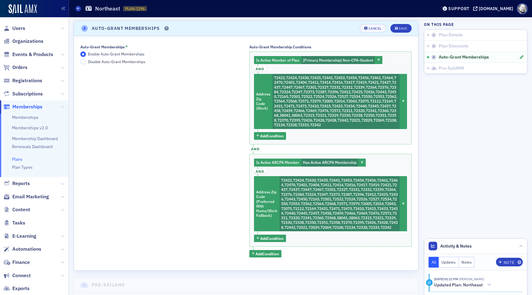
click at [254, 147] on span "and" at bounding box center [255, 149] width 12 height 5
click at [396, 29] on icon "submit" at bounding box center [396, 28] width 3 height 3
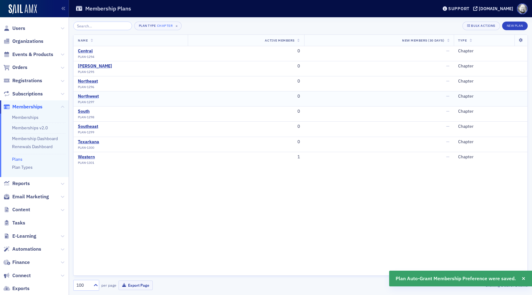
click at [91, 95] on div "Northwest" at bounding box center [88, 97] width 21 height 6
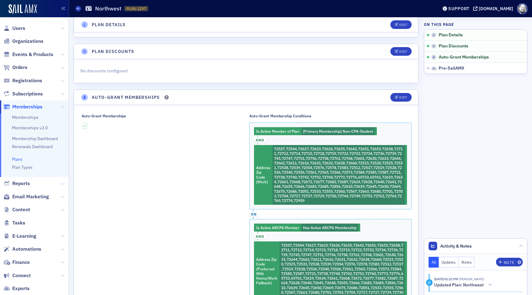
scroll to position [51, 0]
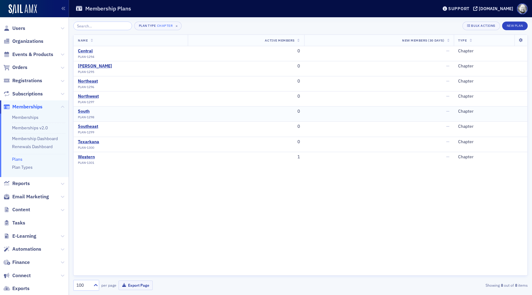
click at [84, 113] on div "South" at bounding box center [86, 112] width 16 height 6
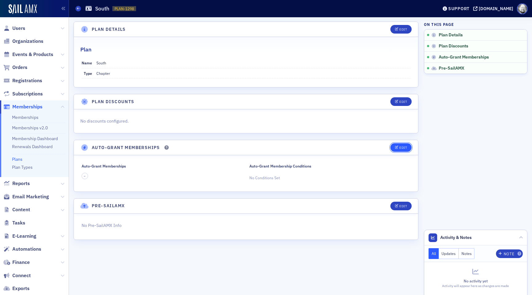
click at [398, 148] on icon "button" at bounding box center [397, 147] width 4 height 3
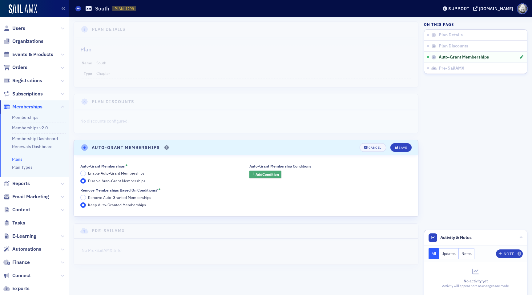
click at [263, 176] on span "Add Condition" at bounding box center [267, 175] width 23 height 6
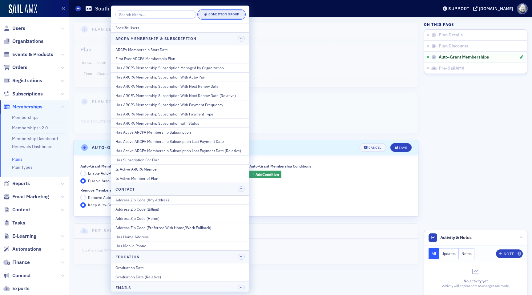
click at [229, 13] on div "Condition Group" at bounding box center [224, 14] width 31 height 3
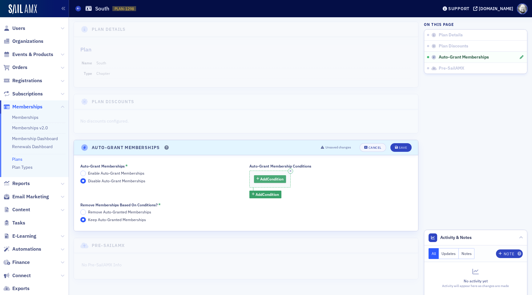
click at [265, 181] on span "Add Condition" at bounding box center [271, 179] width 23 height 6
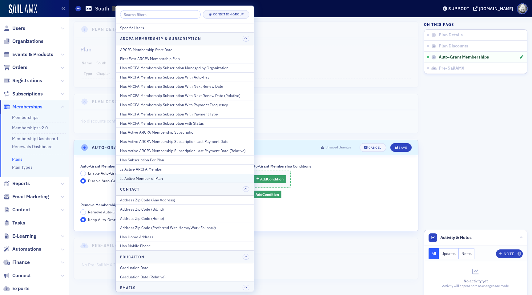
click at [209, 177] on div "Is Active Member of Plan" at bounding box center [184, 179] width 129 height 6
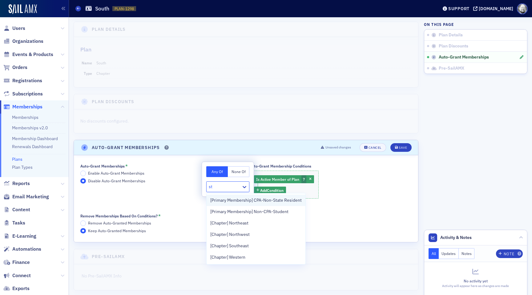
type input "stu"
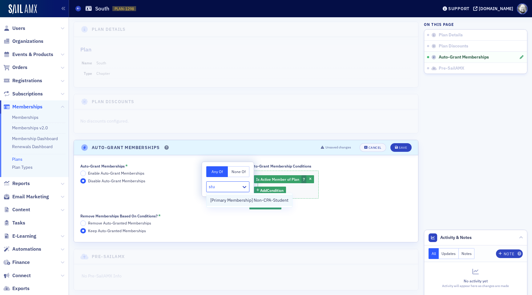
click at [225, 201] on span "[Primary Membership] Non-CPA-Student" at bounding box center [249, 200] width 78 height 6
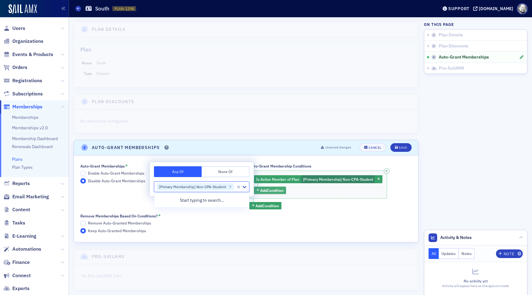
click at [270, 192] on span "Add Condition" at bounding box center [271, 191] width 23 height 6
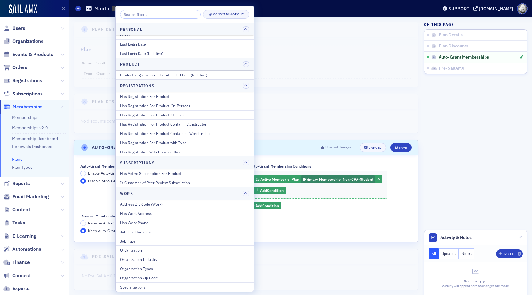
scroll to position [706, 0]
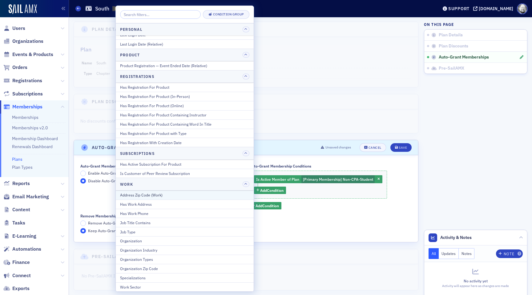
click at [191, 195] on div "Address Zip Code (Work)" at bounding box center [184, 195] width 129 height 6
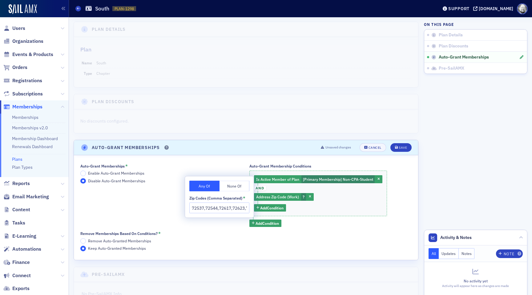
scroll to position [0, 1529]
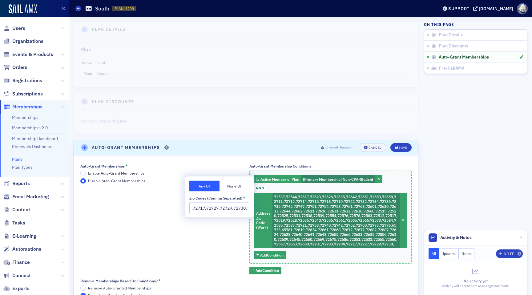
type input "72537,72544,72617,72623,72626,72635,72642,72651,72653,72658,72711,72712,72714,7…"
click at [207, 254] on div "Auto-Grant Memberships * Enable Auto-Grant Memberships Disable Auto-Grant Membe…" at bounding box center [161, 219] width 163 height 111
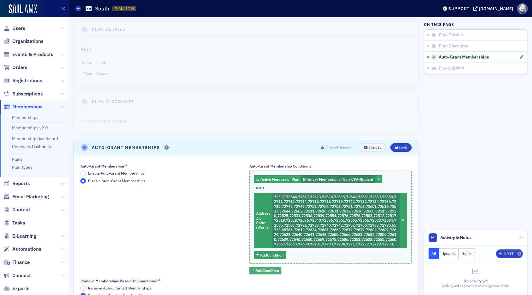
click at [255, 274] on button "Add Condition" at bounding box center [265, 271] width 32 height 8
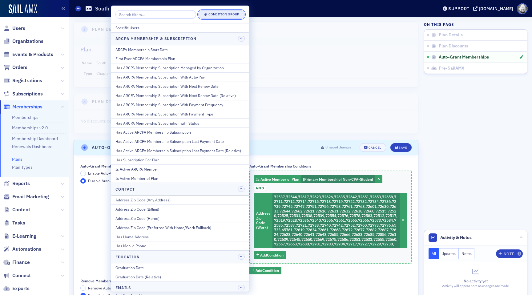
click at [222, 15] on div "Condition Group" at bounding box center [224, 14] width 31 height 3
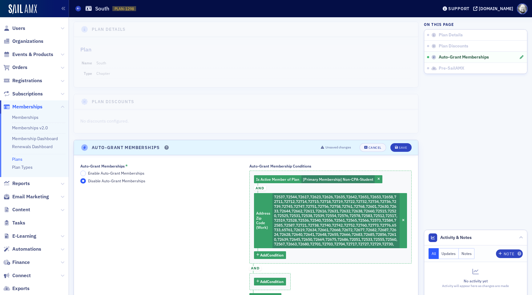
click at [256, 271] on span "and" at bounding box center [255, 268] width 12 height 5
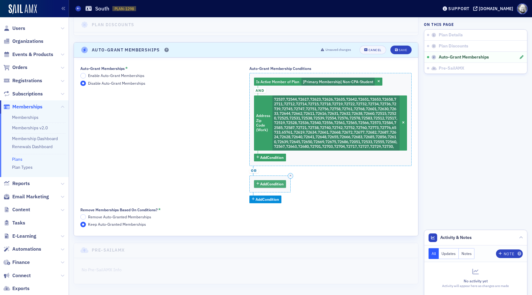
click at [276, 182] on span "Add Condition" at bounding box center [271, 184] width 23 height 6
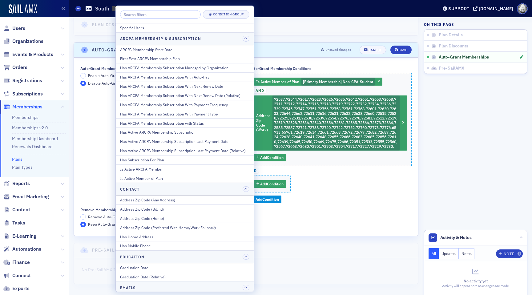
click at [95, 73] on span "Enable Auto-Grant Memberships" at bounding box center [116, 75] width 56 height 5
click at [86, 73] on input "Enable Auto-Grant Memberships" at bounding box center [83, 76] width 6 height 6
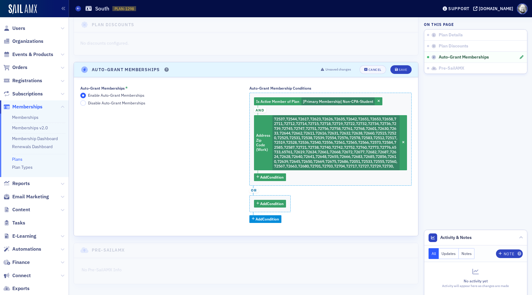
click at [95, 70] on header "Auto-Grant Memberships Unsaved changes Cancel Save" at bounding box center [246, 69] width 344 height 15
click at [267, 204] on span "Add Condition" at bounding box center [271, 204] width 23 height 6
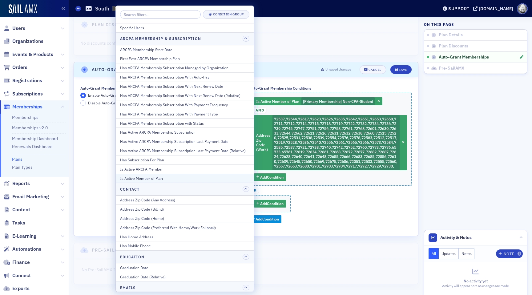
click at [210, 178] on div "Is Active Member of Plan" at bounding box center [184, 179] width 129 height 6
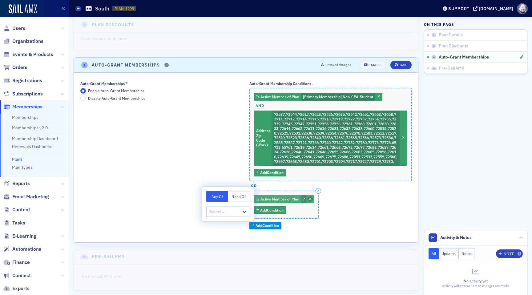
click at [309, 202] on span "button" at bounding box center [311, 200] width 6 height 6
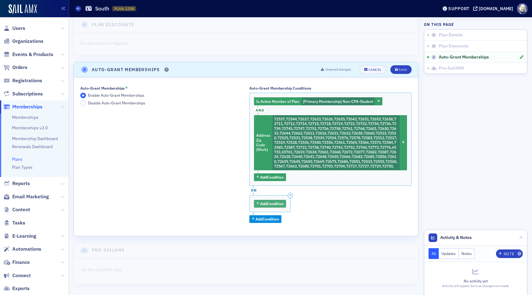
click at [280, 203] on span "Add Condition" at bounding box center [271, 204] width 23 height 6
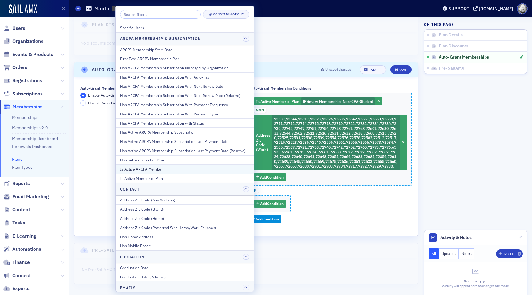
click at [175, 168] on div "Is Active ARCPA Member" at bounding box center [184, 169] width 129 height 6
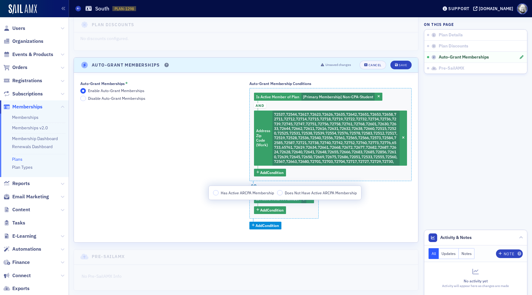
click at [254, 192] on span "Has Active ARCPA Membership" at bounding box center [247, 192] width 53 height 5
click at [219, 192] on input "Has Active ARCPA Membership" at bounding box center [216, 193] width 6 height 6
click at [263, 213] on span "Add Condition" at bounding box center [271, 210] width 23 height 6
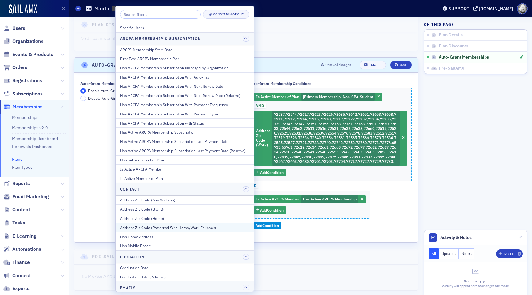
click at [221, 223] on button "Address Zip Code (Preferred With Home/Work Fallback)" at bounding box center [185, 227] width 138 height 9
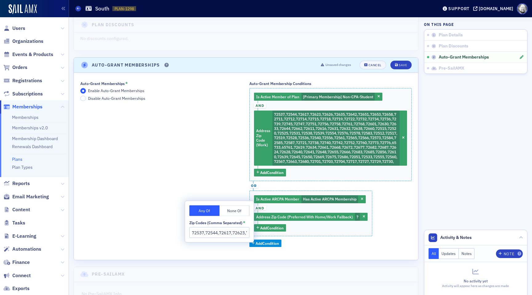
scroll to position [0, 1529]
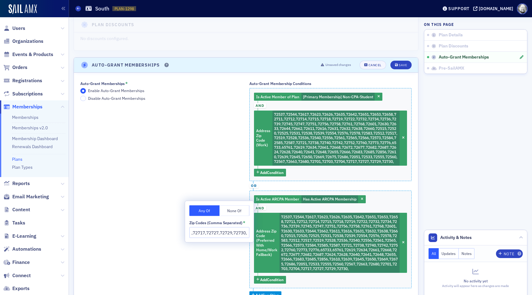
type input "72537,72544,72617,72623,72626,72635,72642,72651,72653,72658,72711,72712,72714,7…"
click at [216, 262] on div "Auto-Grant Memberships * Enable Auto-Grant Memberships Disable Auto-Grant Membe…" at bounding box center [161, 190] width 163 height 218
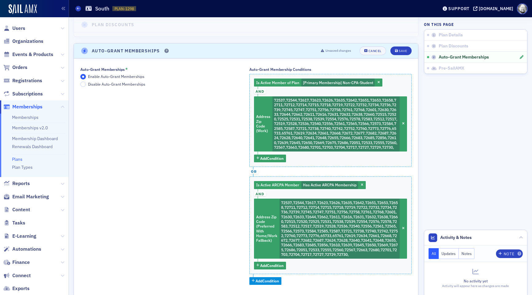
scroll to position [96, 0]
click at [404, 53] on button "Save" at bounding box center [401, 51] width 21 height 9
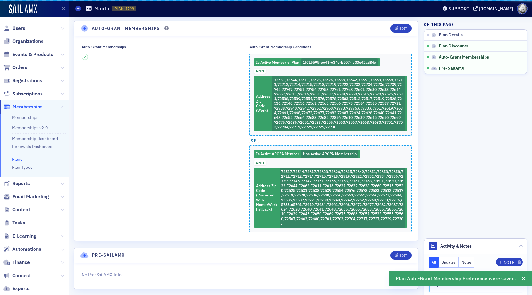
scroll to position [120, 0]
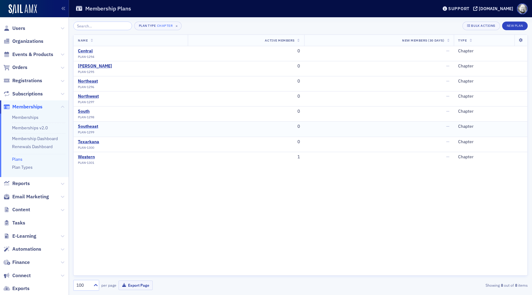
click at [83, 125] on div "Southeast" at bounding box center [88, 127] width 20 height 6
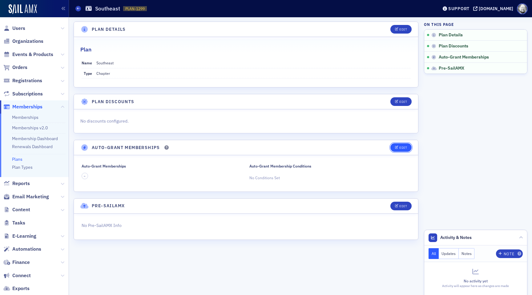
click at [403, 151] on button "Edit" at bounding box center [401, 147] width 21 height 9
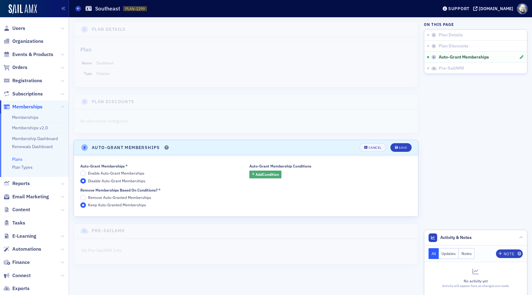
click at [272, 171] on button "Add Condition" at bounding box center [265, 175] width 32 height 8
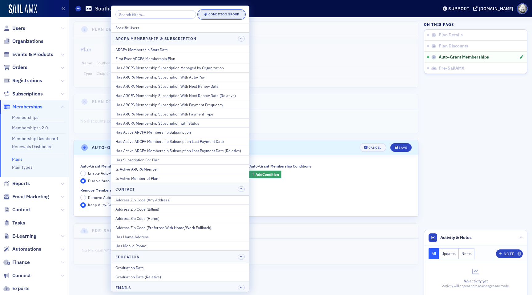
click at [236, 14] on div "Condition Group" at bounding box center [224, 14] width 31 height 3
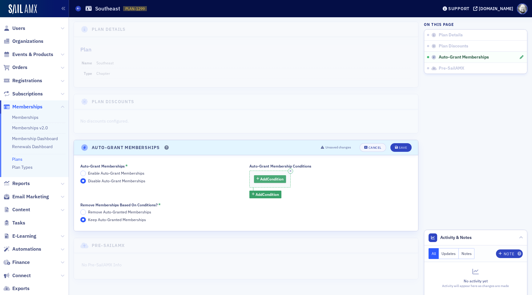
click at [265, 179] on span "Add Condition" at bounding box center [271, 179] width 23 height 6
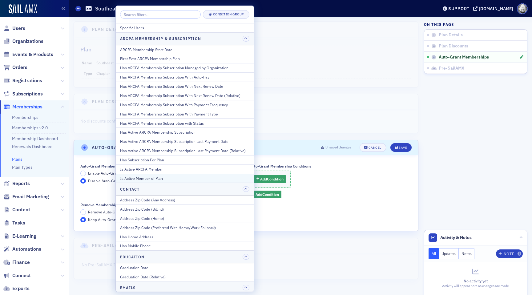
click at [217, 177] on div "Is Active Member of Plan" at bounding box center [184, 179] width 129 height 6
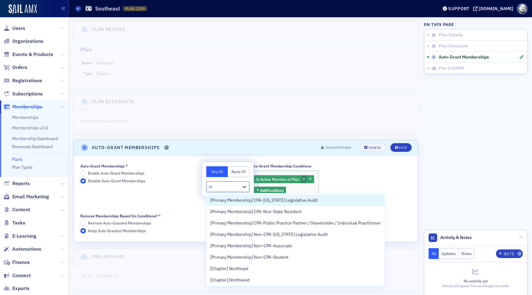
type input "stu"
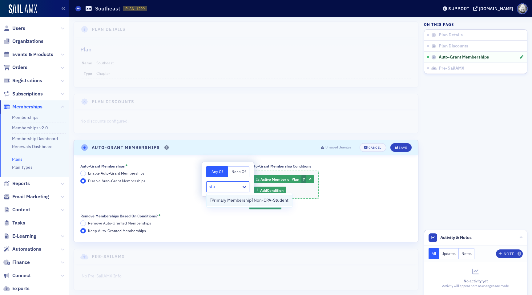
click at [222, 196] on div "[Primary Membership] Non-CPA-Student" at bounding box center [250, 200] width 86 height 11
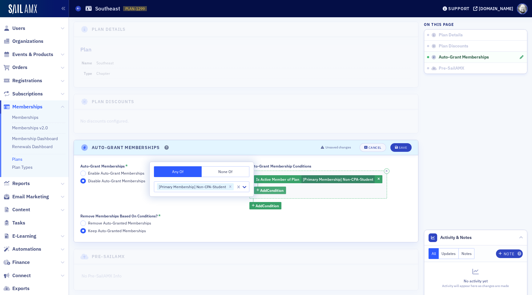
click at [269, 192] on span "Add Condition" at bounding box center [271, 191] width 23 height 6
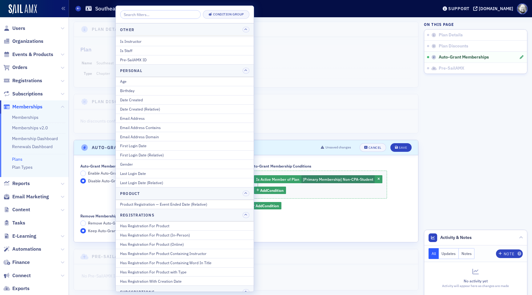
scroll to position [706, 0]
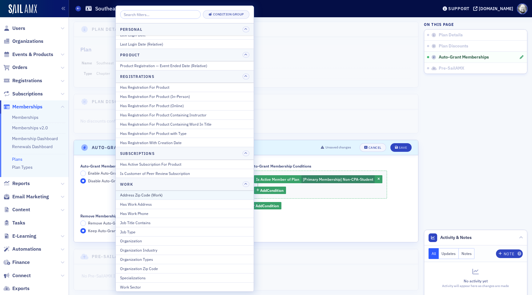
click at [179, 193] on div "Address Zip Code (Work)" at bounding box center [184, 195] width 129 height 6
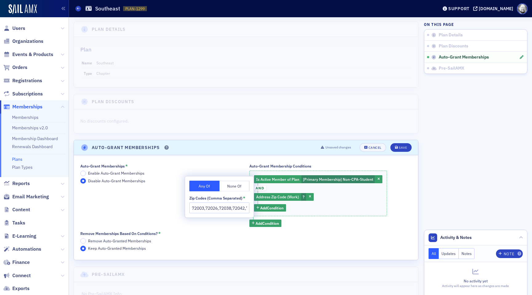
scroll to position [0, 696]
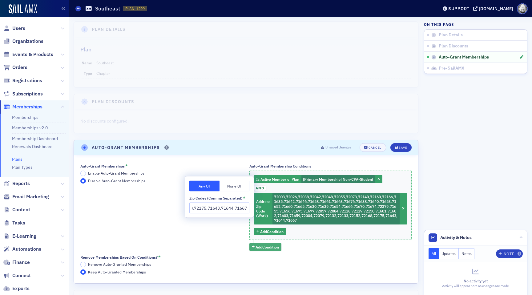
type input "72003,72026,72038,72042,72048,72055,72073,72140,72160,72166,71635,71642,71646,7…"
click at [265, 248] on span "Add Condition" at bounding box center [267, 247] width 23 height 6
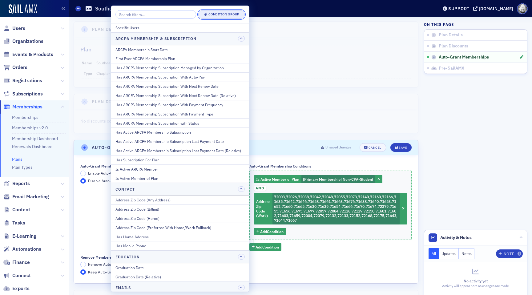
click at [232, 15] on div "Condition Group" at bounding box center [224, 14] width 31 height 3
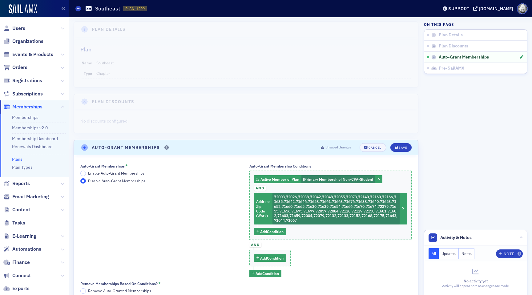
click at [99, 172] on span "Enable Auto-Grant Memberships" at bounding box center [116, 173] width 56 height 5
click at [86, 172] on input "Enable Auto-Grant Memberships" at bounding box center [83, 174] width 6 height 6
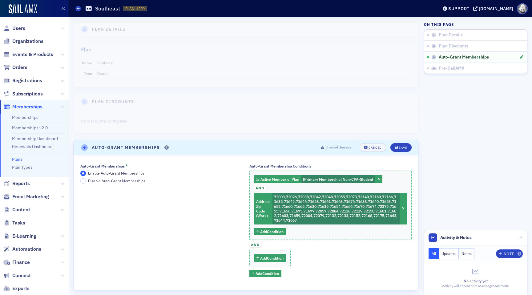
click at [256, 245] on span "and" at bounding box center [255, 244] width 12 height 5
click at [266, 260] on span "Add Condition" at bounding box center [271, 258] width 23 height 6
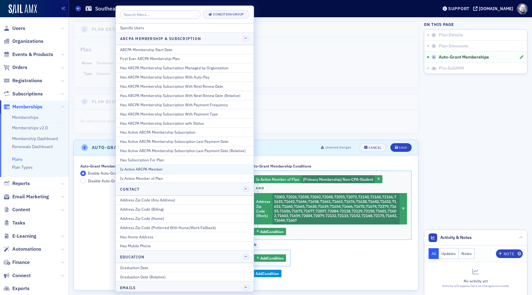
click at [209, 171] on div "Is Active ARCPA Member" at bounding box center [184, 169] width 129 height 6
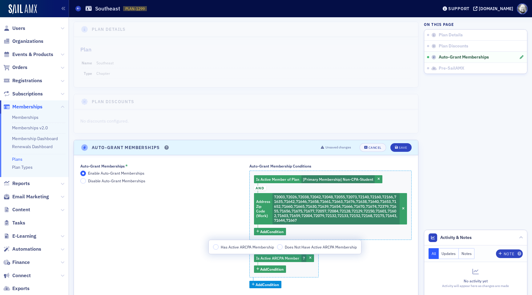
click at [234, 246] on span "Has Active ARCPA Membership" at bounding box center [247, 246] width 53 height 5
click at [219, 246] on input "Has Active ARCPA Membership" at bounding box center [216, 247] width 6 height 6
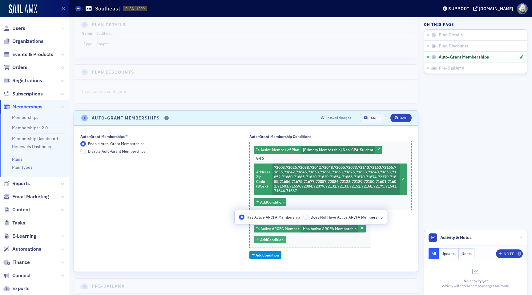
scroll to position [30, 0]
click at [272, 241] on span "Add Condition" at bounding box center [271, 240] width 23 height 6
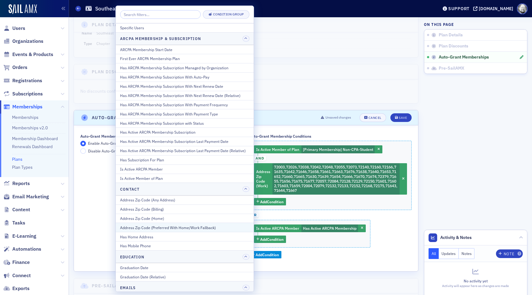
click at [209, 227] on div "Address Zip Code (Preferred With Home/Work Fallback)" at bounding box center [184, 228] width 129 height 6
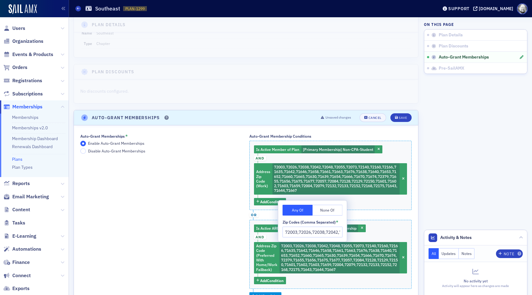
scroll to position [0, 696]
type input "72003,72026,72038,72042,72048,72055,72073,72140,72160,72166,71635,71642,71646,7…"
click at [274, 230] on span "Is Active ARCPA Member" at bounding box center [277, 228] width 43 height 5
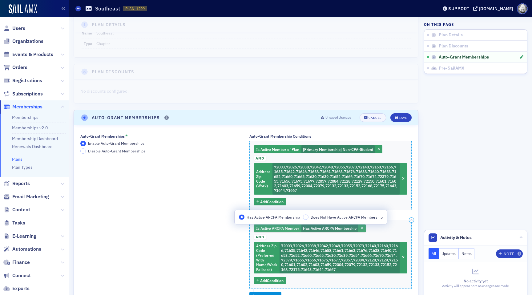
click at [274, 230] on span "Is Active ARCPA Member" at bounding box center [277, 228] width 43 height 5
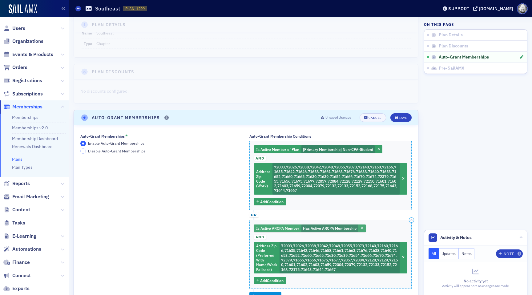
click at [286, 229] on span "Is Active ARCPA Member" at bounding box center [277, 228] width 43 height 5
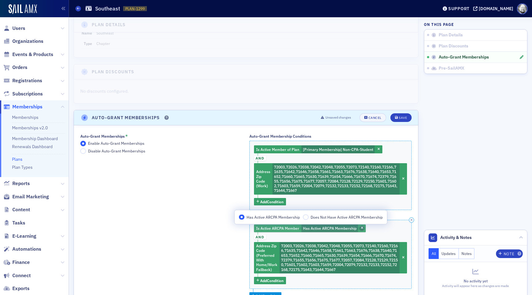
click at [363, 229] on icon "button" at bounding box center [362, 228] width 2 height 3
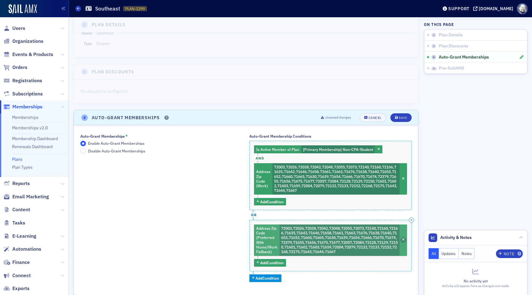
click at [404, 239] on icon "button" at bounding box center [403, 239] width 2 height 3
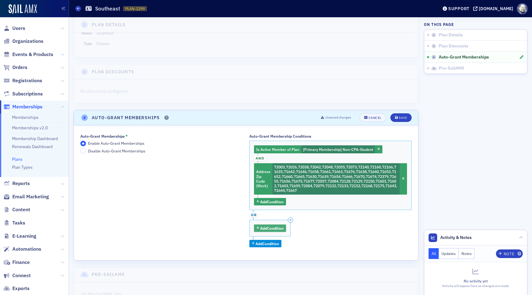
click at [270, 228] on span "Add Condition" at bounding box center [271, 228] width 23 height 6
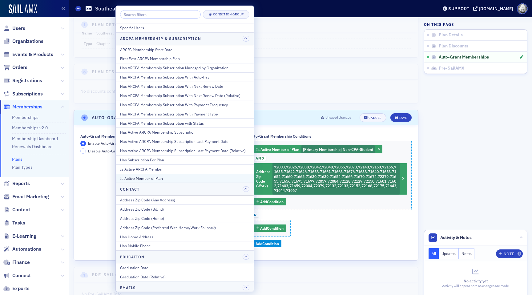
click at [198, 178] on div "Is Active Member of Plan" at bounding box center [184, 179] width 129 height 6
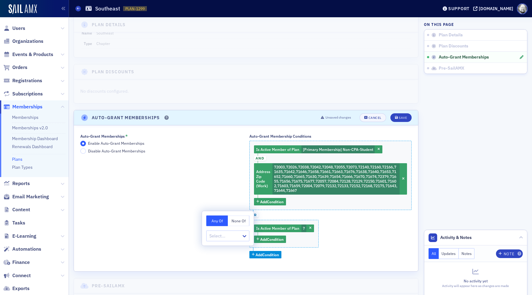
click at [235, 224] on button "None Of" at bounding box center [239, 221] width 22 height 11
click at [221, 235] on div at bounding box center [225, 236] width 32 height 8
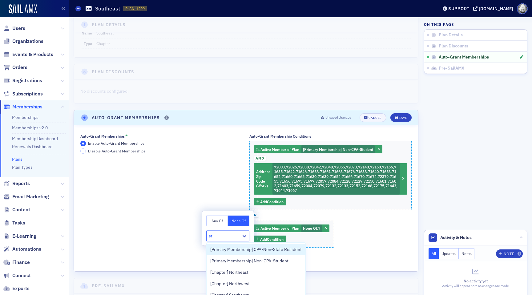
type input "stu"
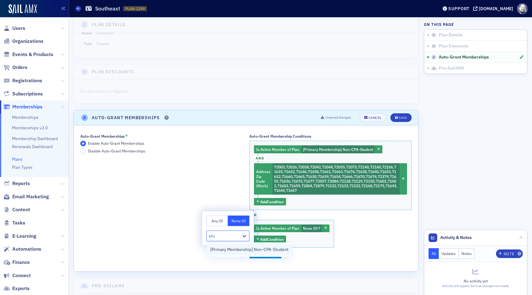
click at [229, 246] on span "[Primary Membership] Non-CPA-Student" at bounding box center [249, 249] width 78 height 6
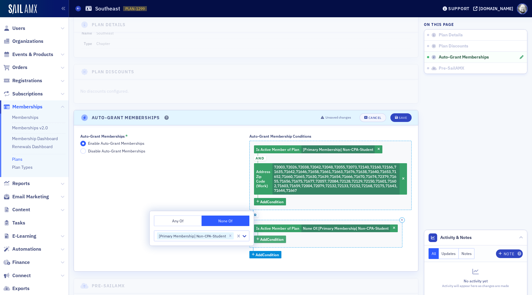
click at [277, 237] on span "Add Condition" at bounding box center [271, 240] width 23 height 6
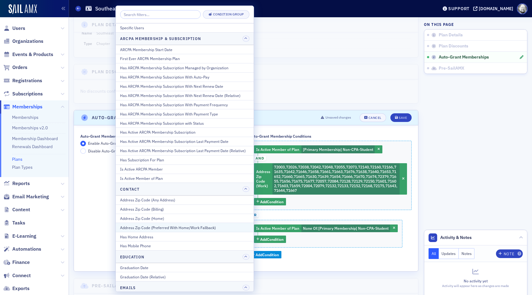
click at [224, 228] on div "Address Zip Code (Preferred With Home/Work Fallback)" at bounding box center [184, 228] width 129 height 6
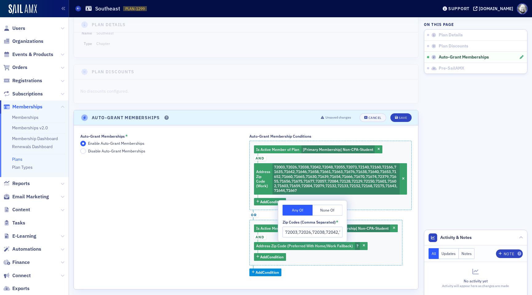
scroll to position [0, 696]
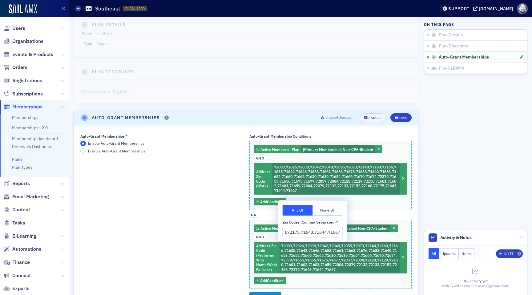
type input "72003,72026,72038,72042,72048,72055,72073,72140,72160,72166,71635,71642,71646,7…"
click at [222, 236] on div "Auto-Grant Memberships * Enable Auto-Grant Memberships Disable Auto-Grant Membe…" at bounding box center [161, 217] width 163 height 166
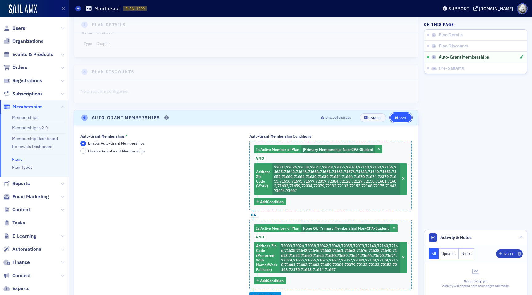
click at [400, 118] on div "Save" at bounding box center [403, 117] width 8 height 3
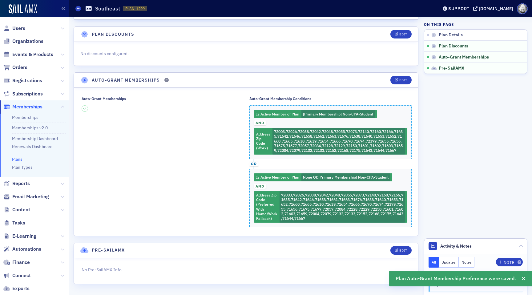
scroll to position [72, 0]
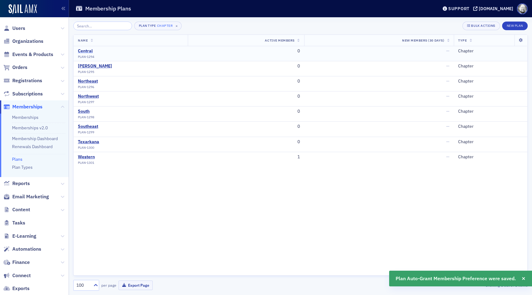
click at [84, 51] on div "Central" at bounding box center [86, 51] width 16 height 6
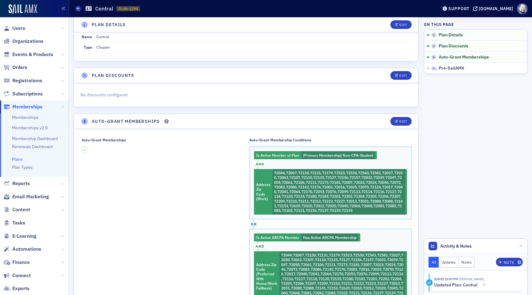
scroll to position [49, 0]
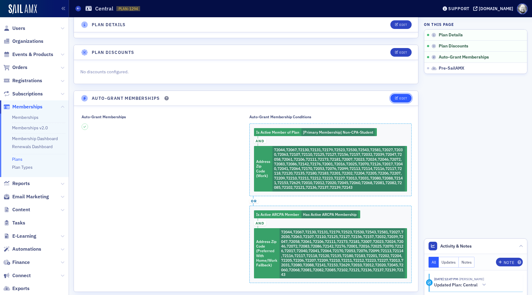
click at [400, 99] on div "Edit" at bounding box center [404, 98] width 8 height 3
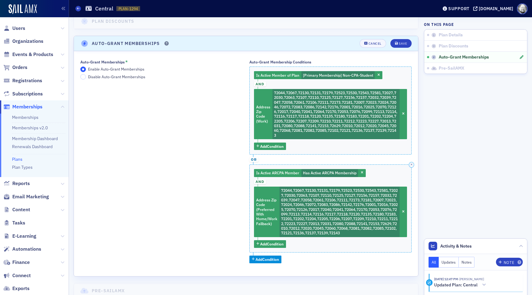
scroll to position [105, 0]
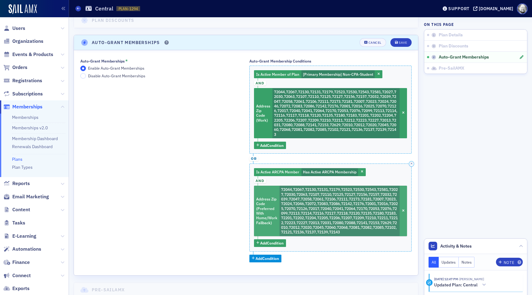
click at [294, 198] on span "72044,72067,72130,72131,72179,72523,72530,72543,72581,72027,72030,72063,72107,7…" at bounding box center [339, 210] width 117 height 47
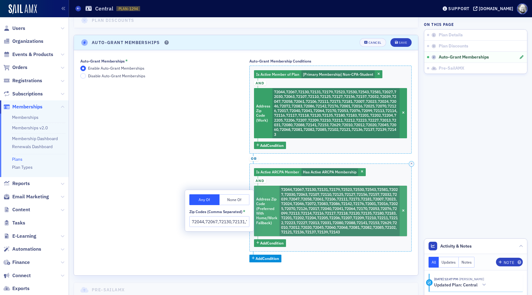
scroll to position [0, 1246]
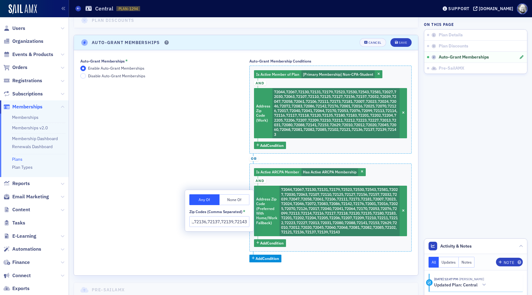
click at [216, 223] on input "72044,72067,72130,72131,72179,72523,72530,72543,72581,72027,72030,72063,72107,7…" at bounding box center [219, 221] width 60 height 11
click at [204, 254] on div "Auto-Grant Memberships * Enable Auto-Grant Memberships Disable Auto-Grant Membe…" at bounding box center [161, 161] width 163 height 204
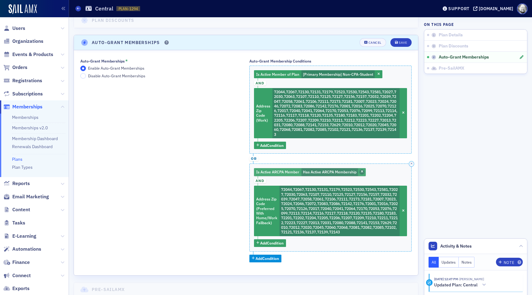
click at [360, 172] on span "button" at bounding box center [362, 172] width 6 height 6
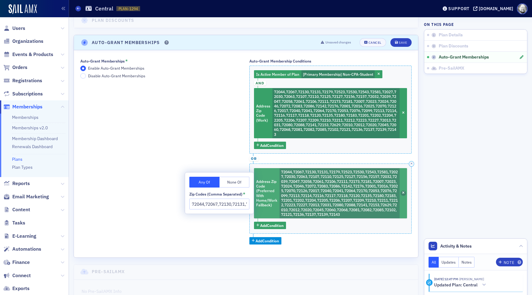
click at [404, 193] on icon "button" at bounding box center [403, 193] width 2 height 3
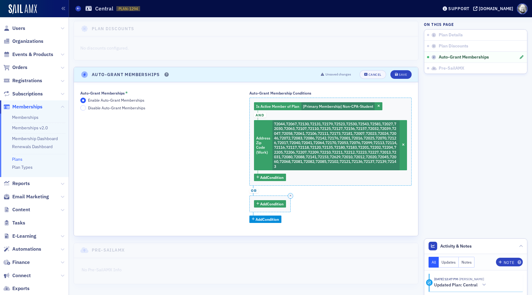
click at [263, 208] on div "Add Condition" at bounding box center [270, 204] width 42 height 17
click at [263, 205] on span "Add Condition" at bounding box center [271, 204] width 23 height 6
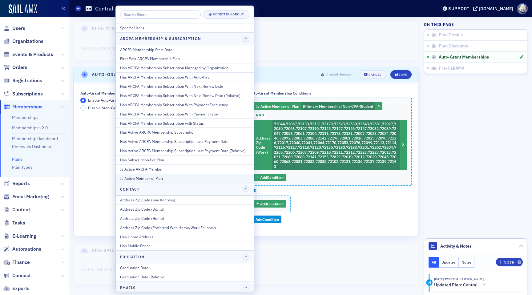
click at [191, 178] on div "Is Active Member of Plan" at bounding box center [184, 179] width 129 height 6
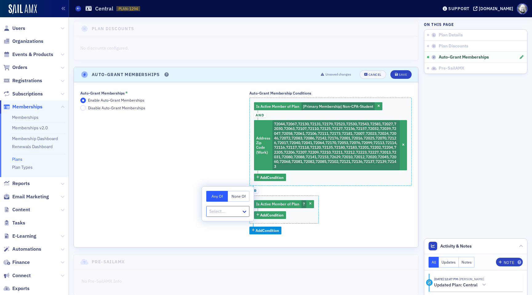
click at [233, 196] on button "None Of" at bounding box center [239, 196] width 22 height 11
click at [231, 213] on div at bounding box center [225, 212] width 32 height 8
type input "stu"
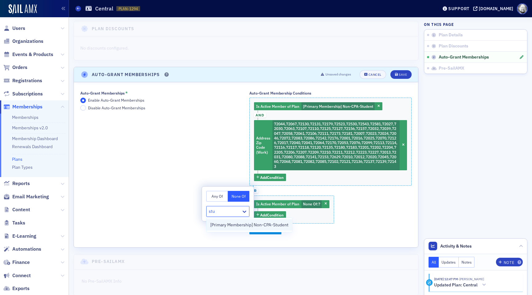
click at [231, 224] on span "[Primary Membership] Non-CPA-Student" at bounding box center [249, 225] width 78 height 6
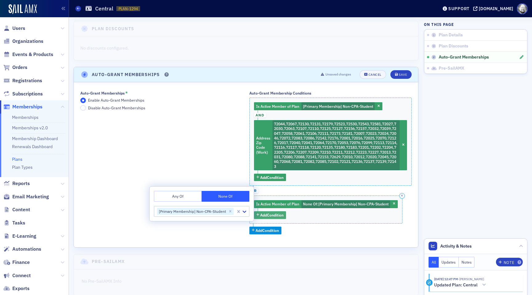
click at [275, 215] on span "Add Condition" at bounding box center [271, 215] width 23 height 6
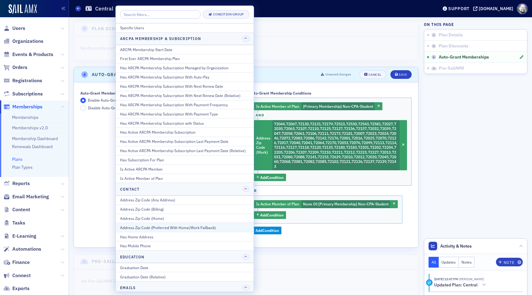
click at [219, 225] on div "Address Zip Code (Preferred With Home/Work Fallback)" at bounding box center [184, 228] width 129 height 6
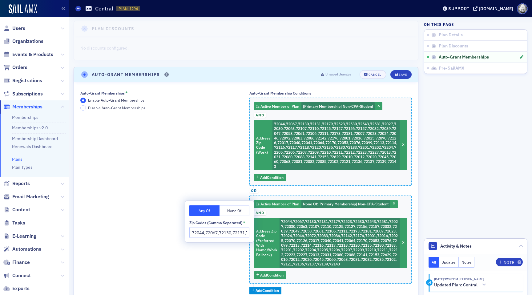
scroll to position [0, 1246]
type input "72044,72067,72130,72131,72179,72523,72530,72543,72581,72027,72030,72063,72107,7…"
click at [400, 75] on div "Save" at bounding box center [403, 74] width 8 height 3
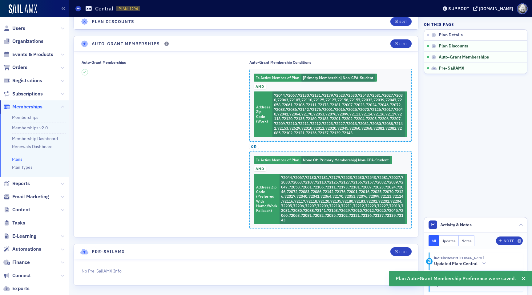
scroll to position [105, 0]
